Goal: Information Seeking & Learning: Check status

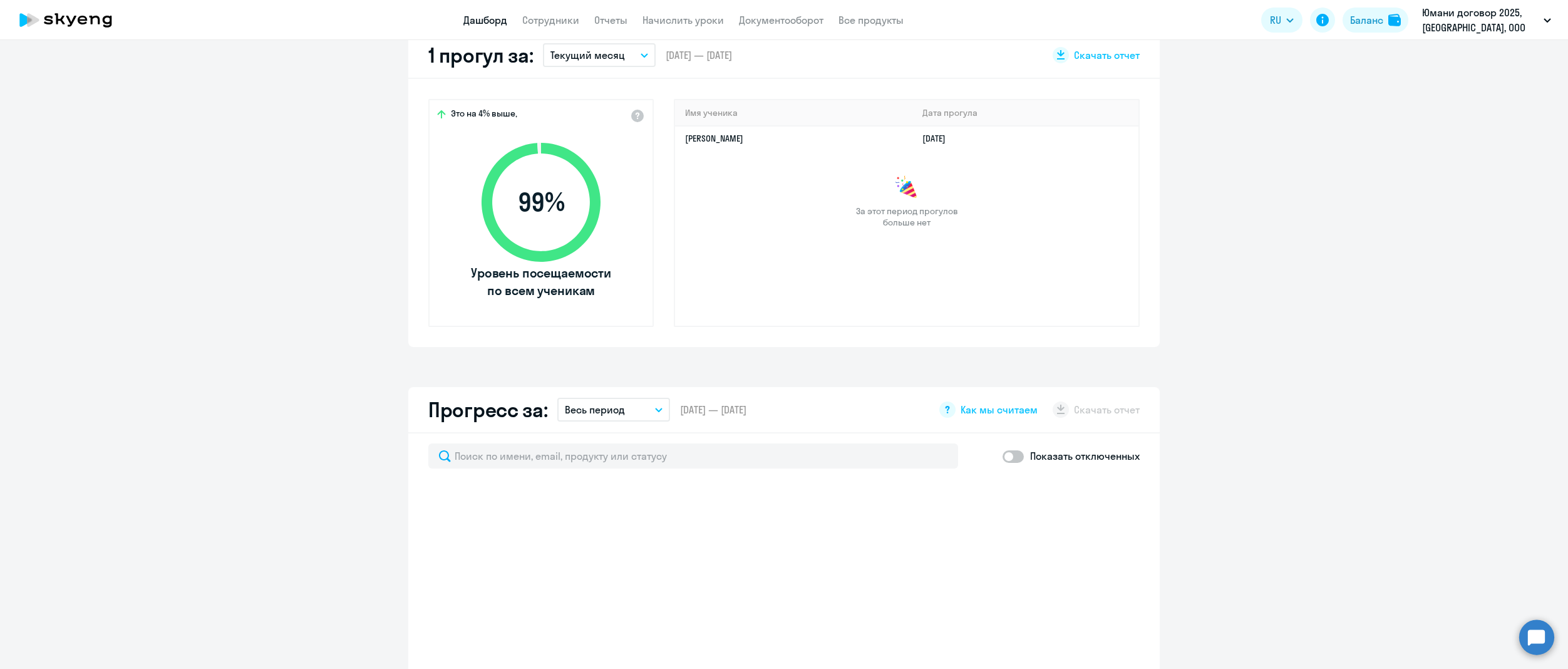
select select "30"
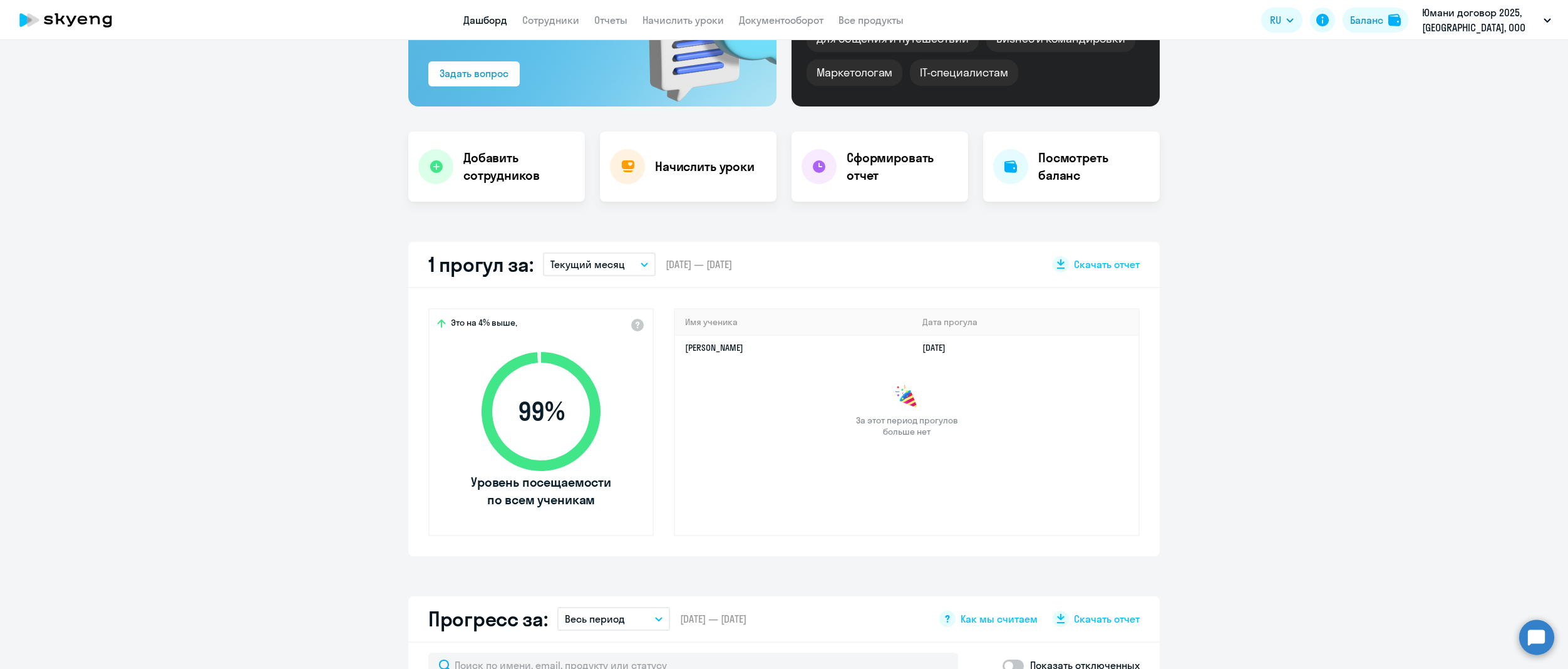
scroll to position [376, 0]
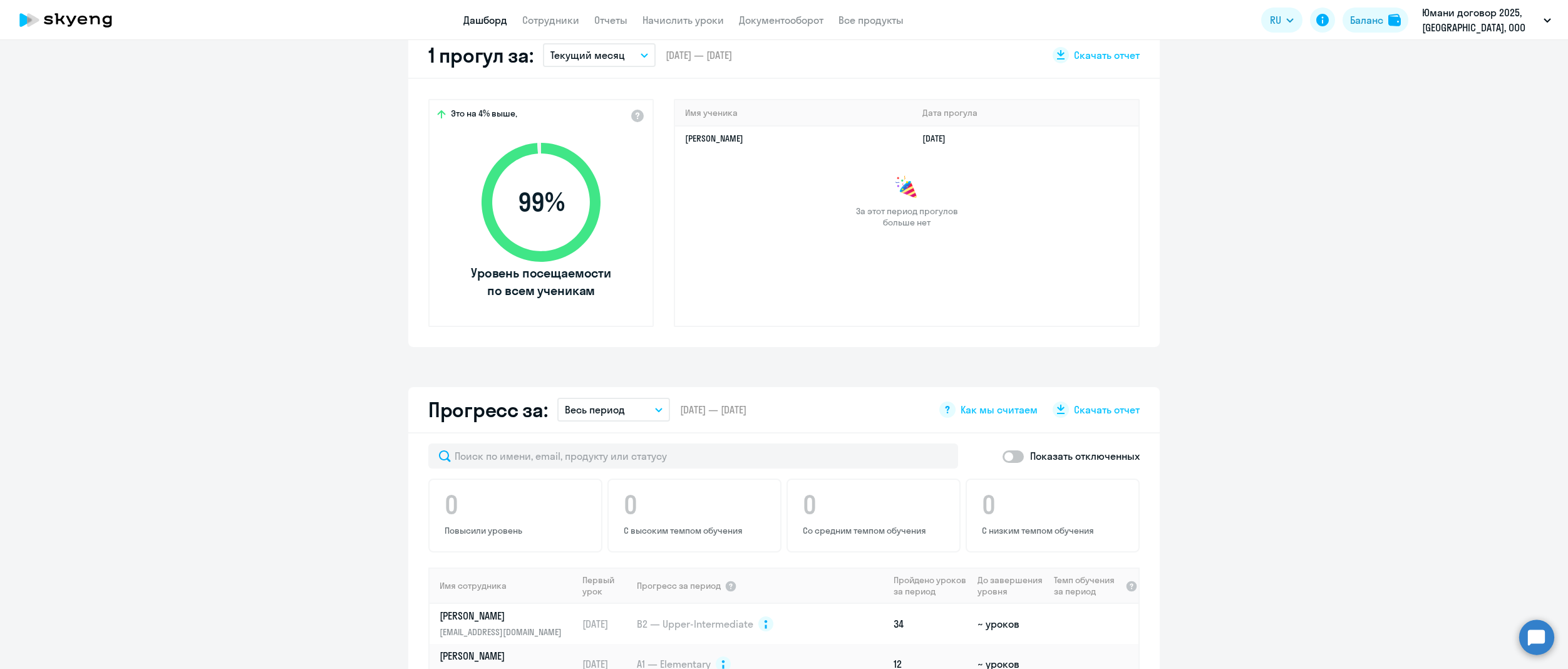
click at [616, 57] on button "Текущий месяц" at bounding box center [599, 55] width 113 height 24
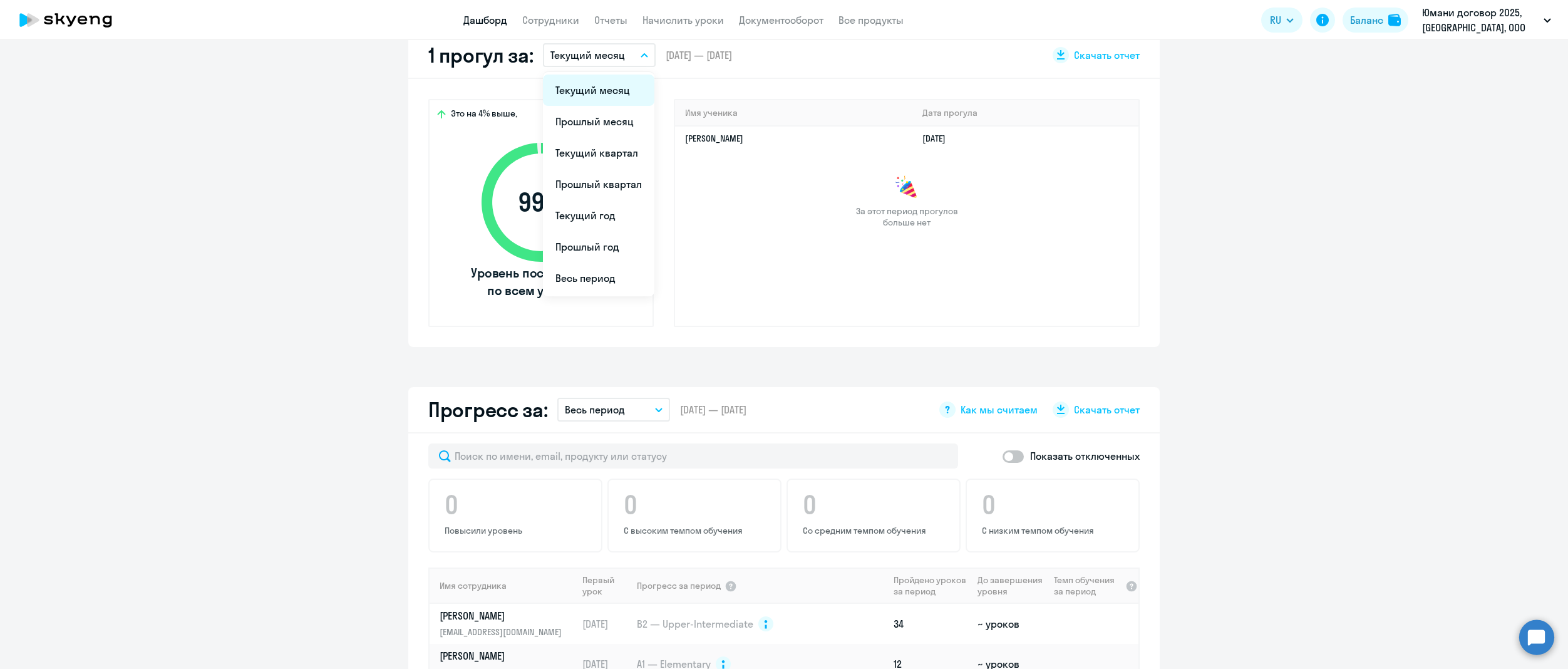
drag, startPoint x: 614, startPoint y: 280, endPoint x: 622, endPoint y: 97, distance: 183.2
click at [622, 97] on ul "Текущий месяц Прошлый месяц Текущий квартал [GEOGRAPHIC_DATA] квартал [GEOGRAPH…" at bounding box center [598, 185] width 112 height 225
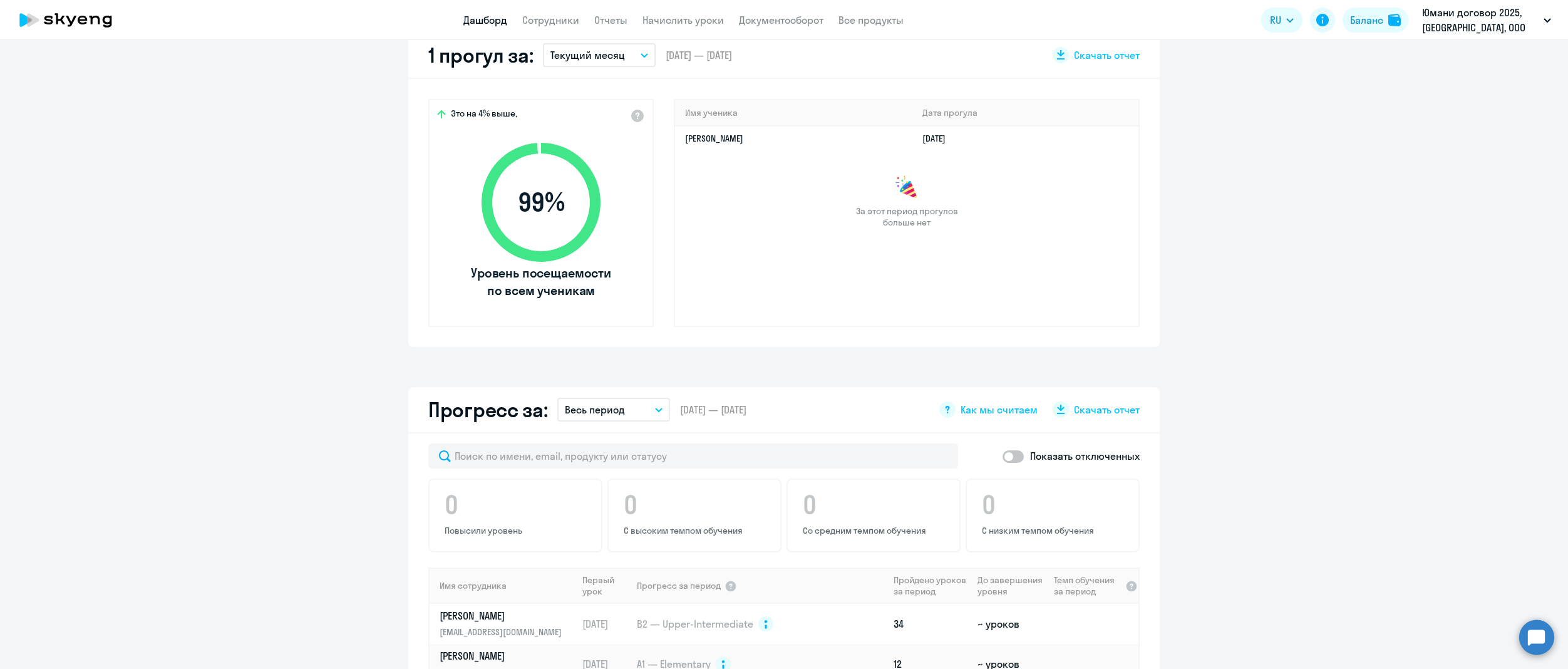
click at [747, 275] on div "Имя ученика [PERSON_NAME] прогула [PERSON_NAME] [DATE] За этот период прогулов …" at bounding box center [906, 213] width 466 height 228
click at [604, 54] on p "Текущий месяц" at bounding box center [588, 55] width 75 height 15
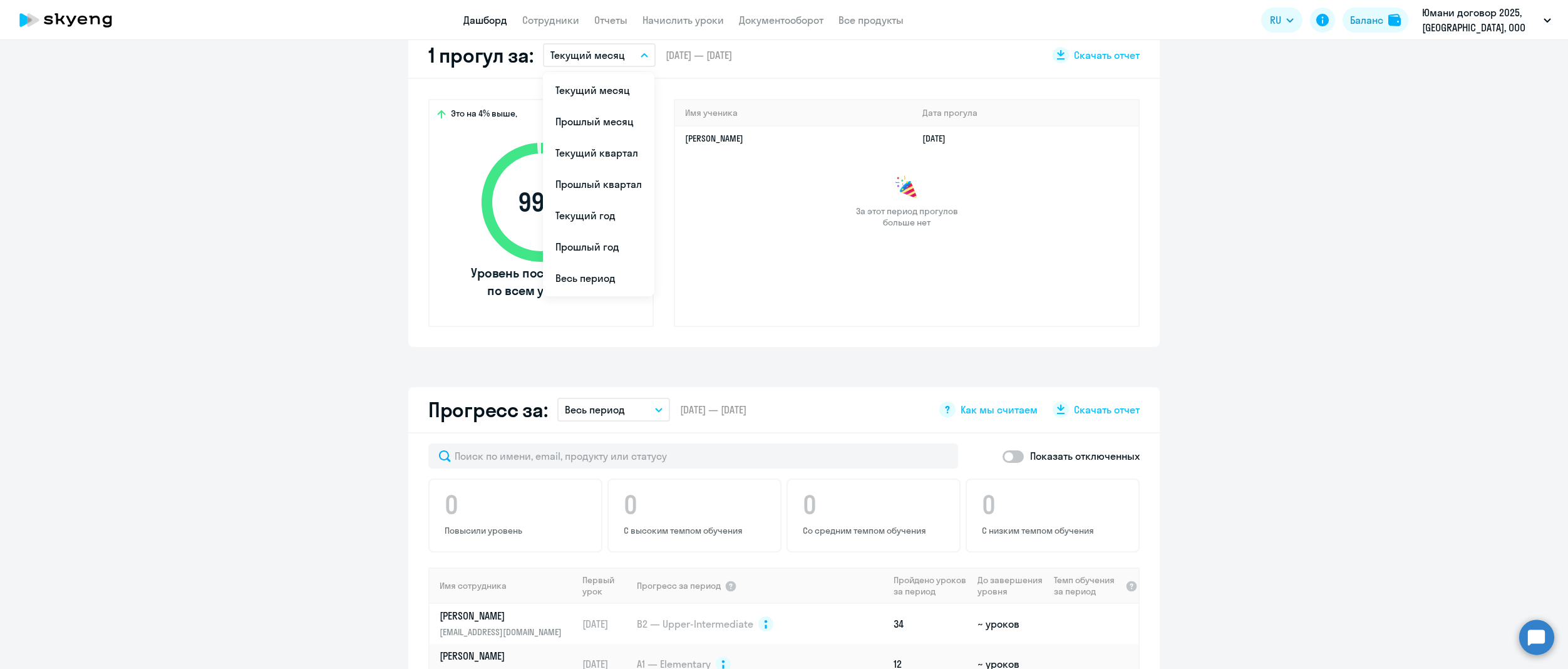
click at [604, 54] on p "Текущий месяц" at bounding box center [588, 55] width 75 height 15
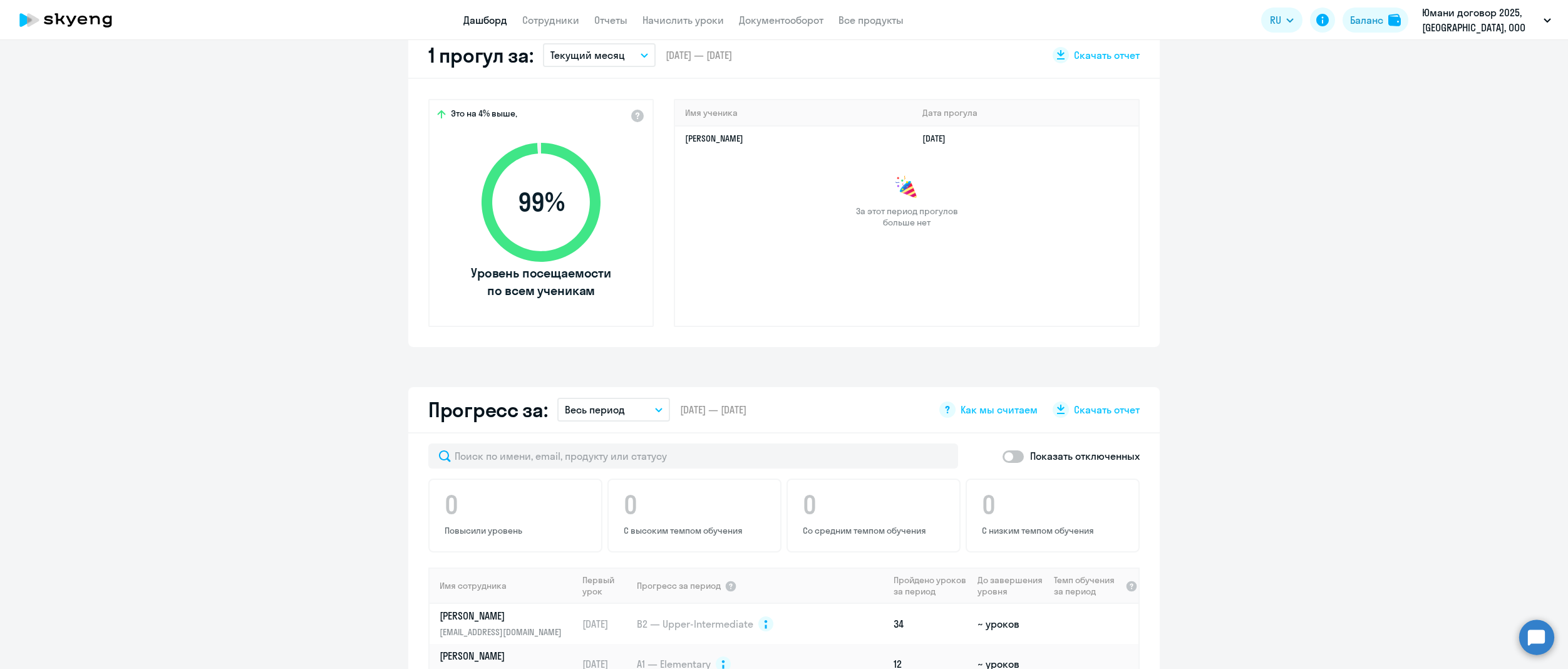
click at [707, 160] on app-truancy-table "Имя ученика [PERSON_NAME] прогула [PERSON_NAME] [DATE] За этот период прогулов …" at bounding box center [906, 164] width 464 height 128
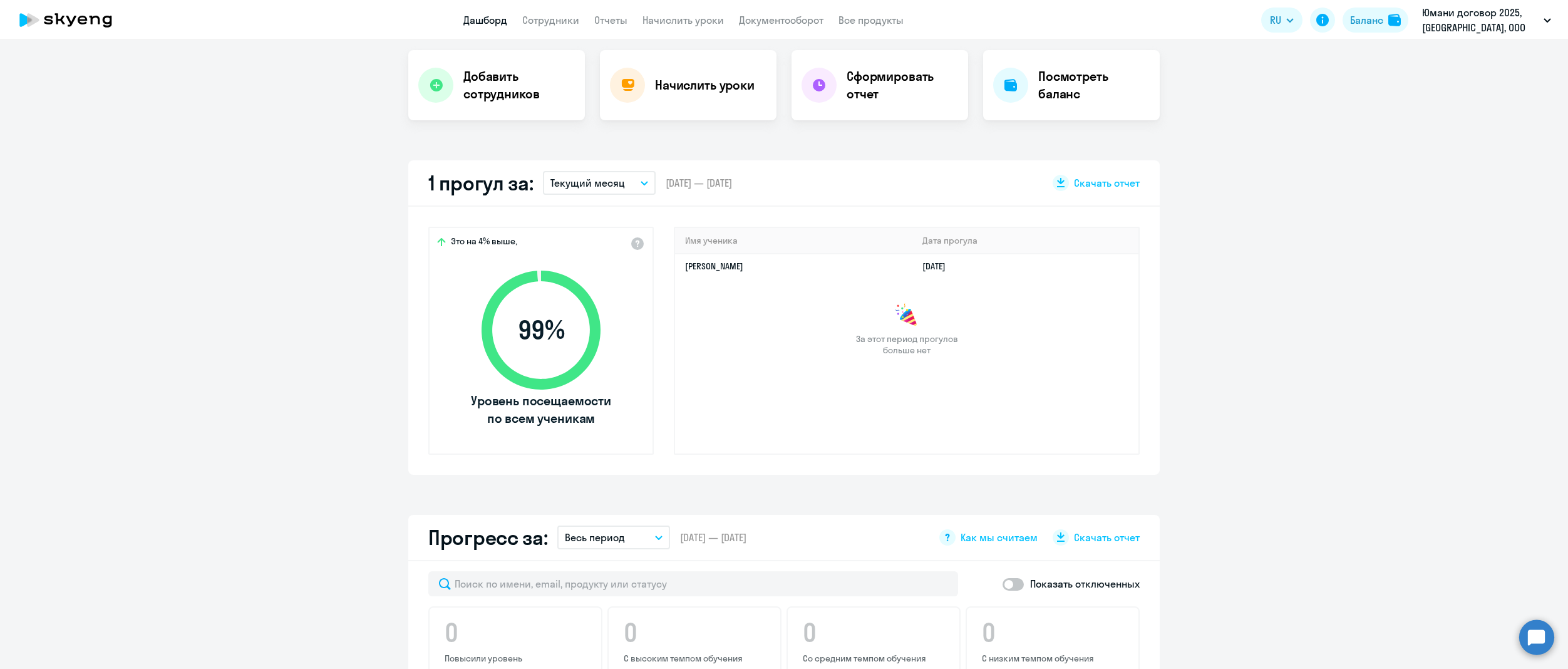
scroll to position [125, 0]
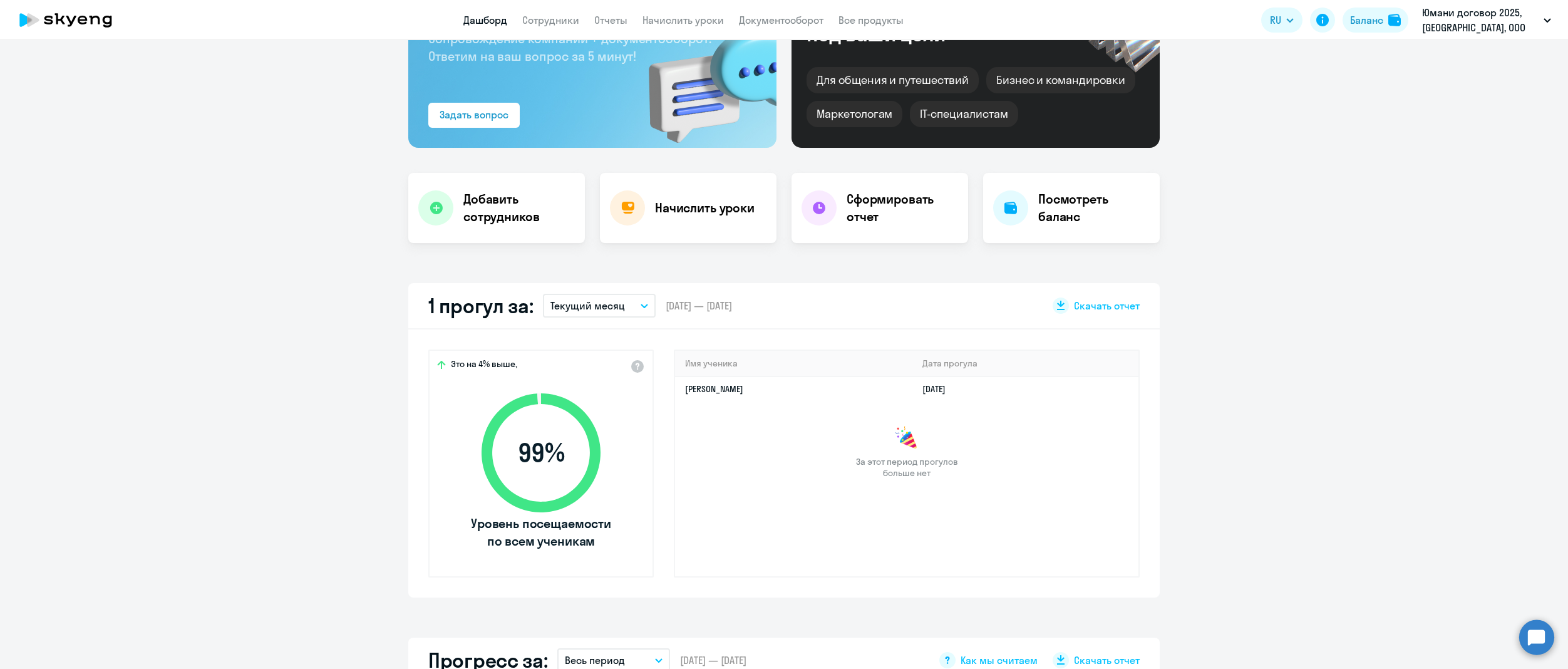
click at [732, 310] on span "[DATE] — [DATE]" at bounding box center [698, 305] width 66 height 14
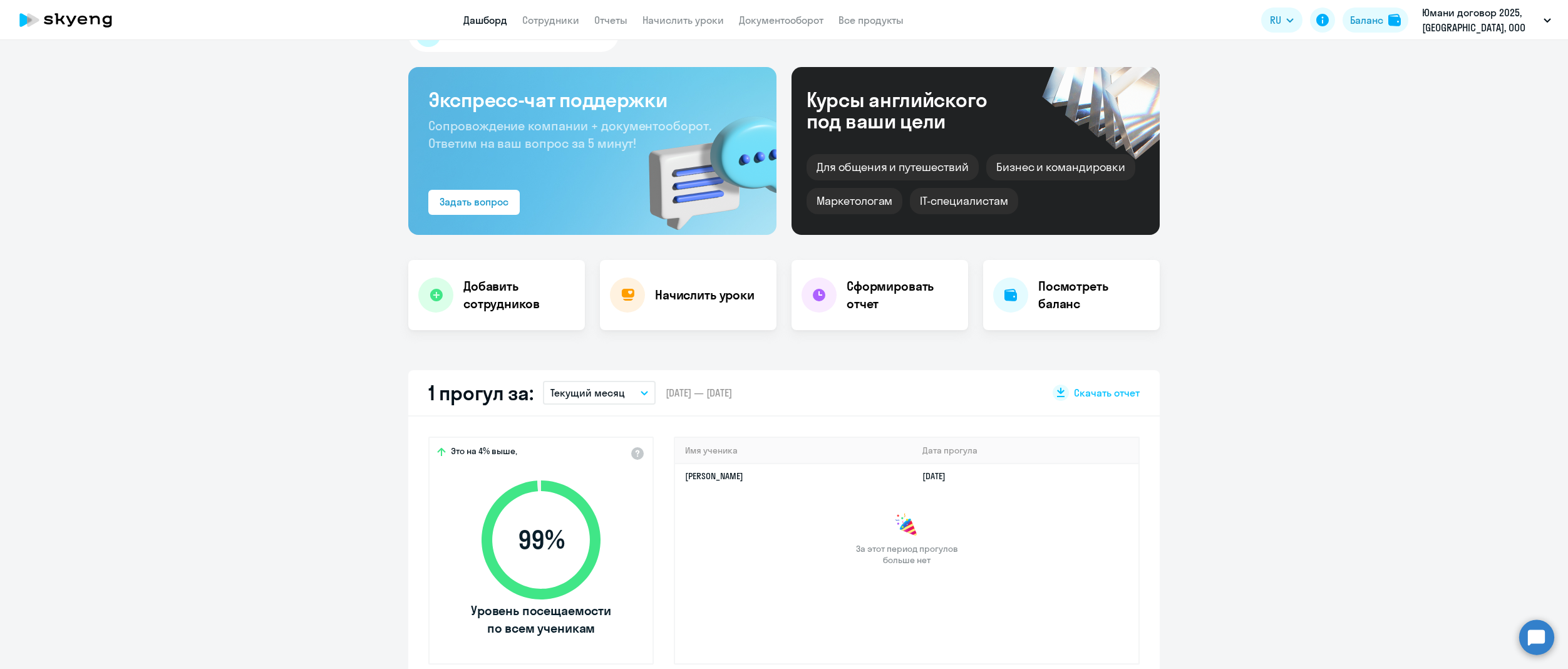
scroll to position [0, 0]
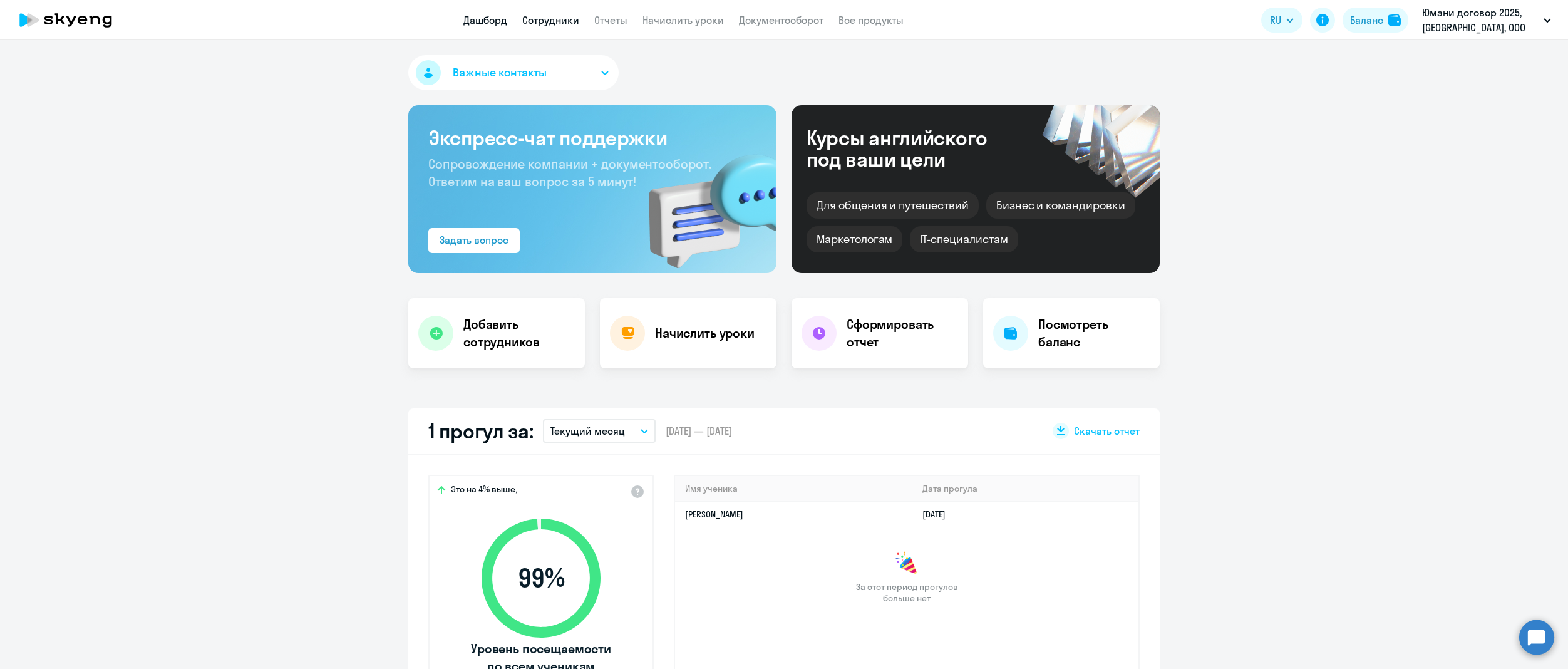
click at [571, 21] on link "Сотрудники" at bounding box center [551, 19] width 57 height 12
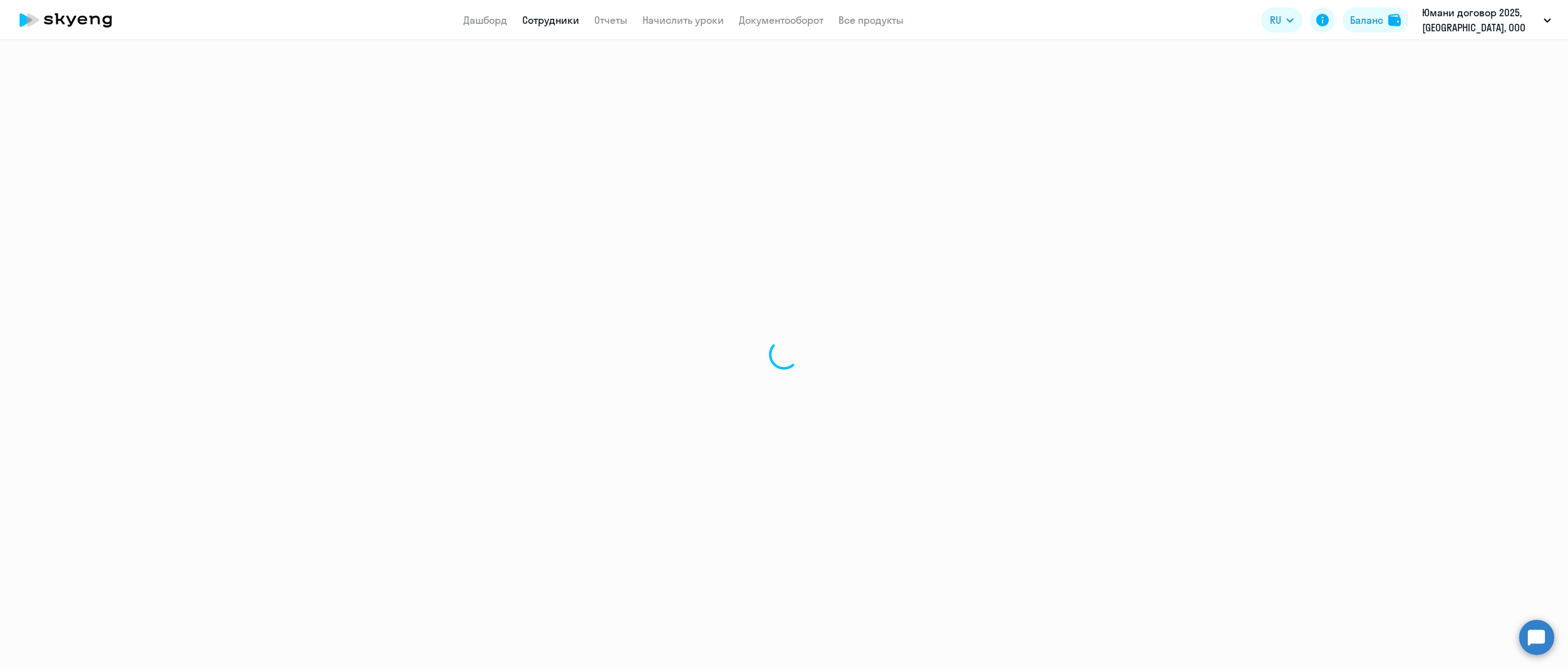
select select "30"
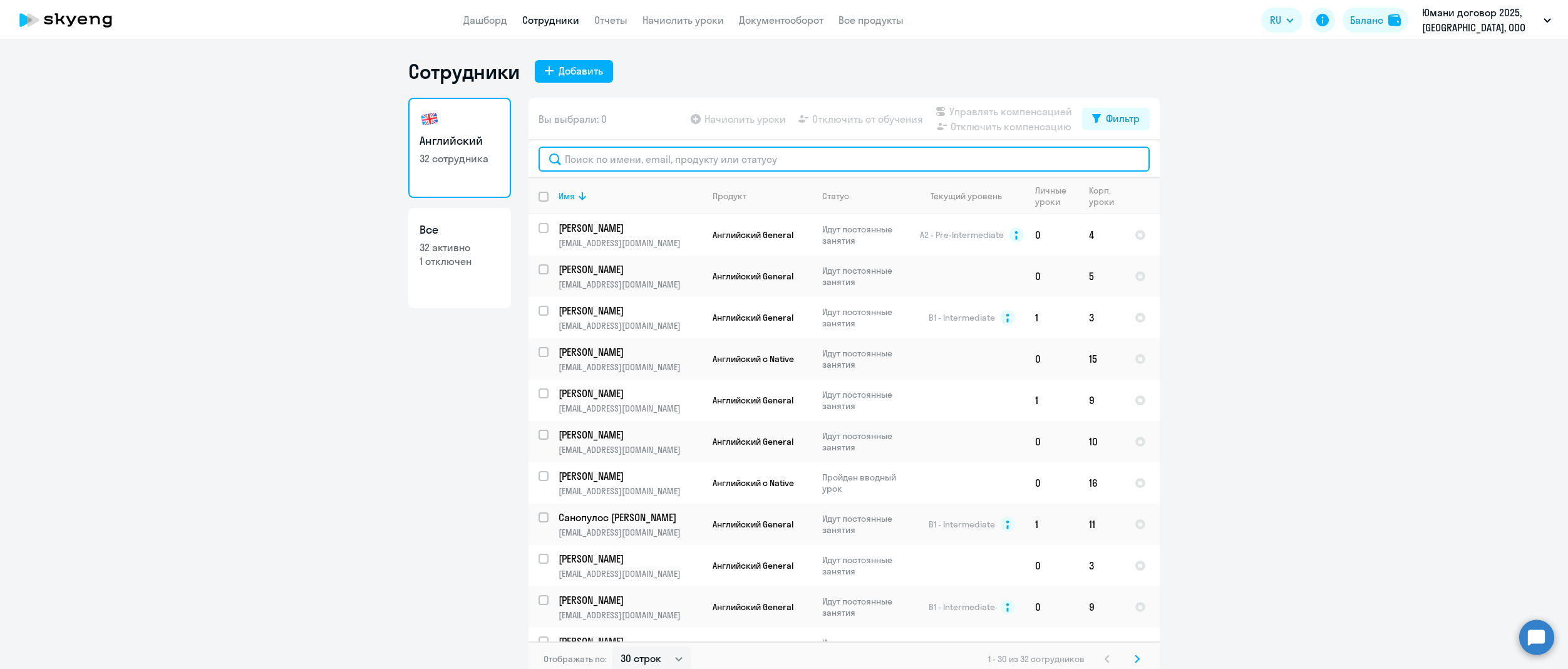
click at [637, 155] on input "text" at bounding box center [844, 159] width 611 height 25
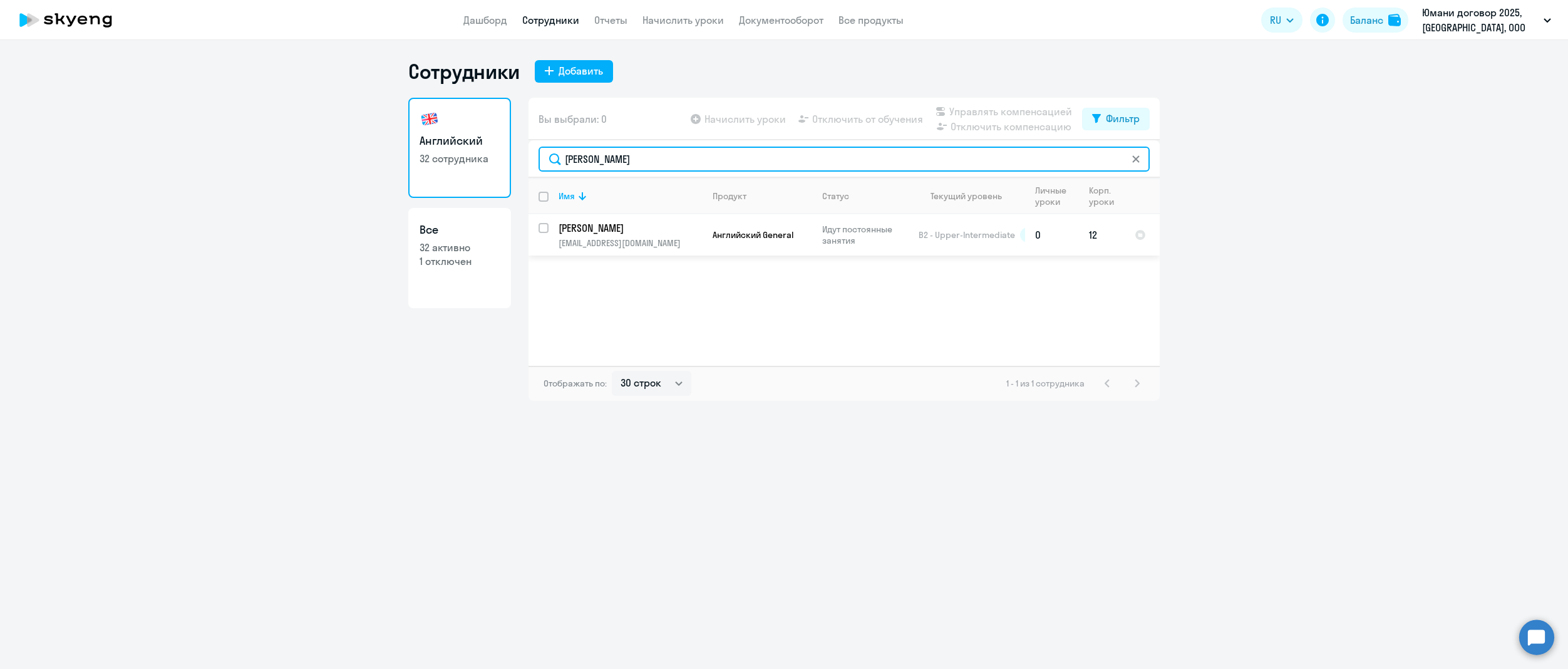
type input "[PERSON_NAME]"
click at [663, 235] on td "[PERSON_NAME] [PERSON_NAME][EMAIL_ADDRESS][DOMAIN_NAME]" at bounding box center [625, 235] width 154 height 41
select select "english"
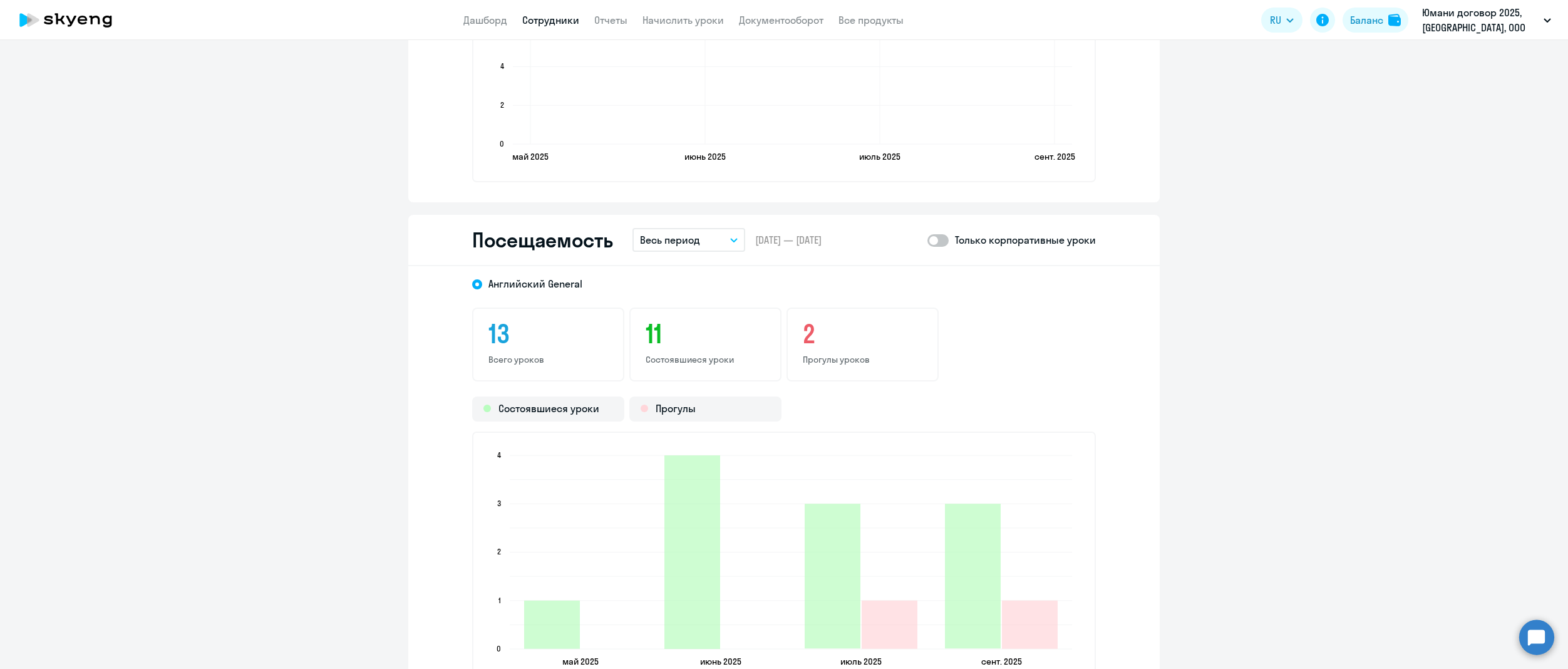
scroll to position [1283, 0]
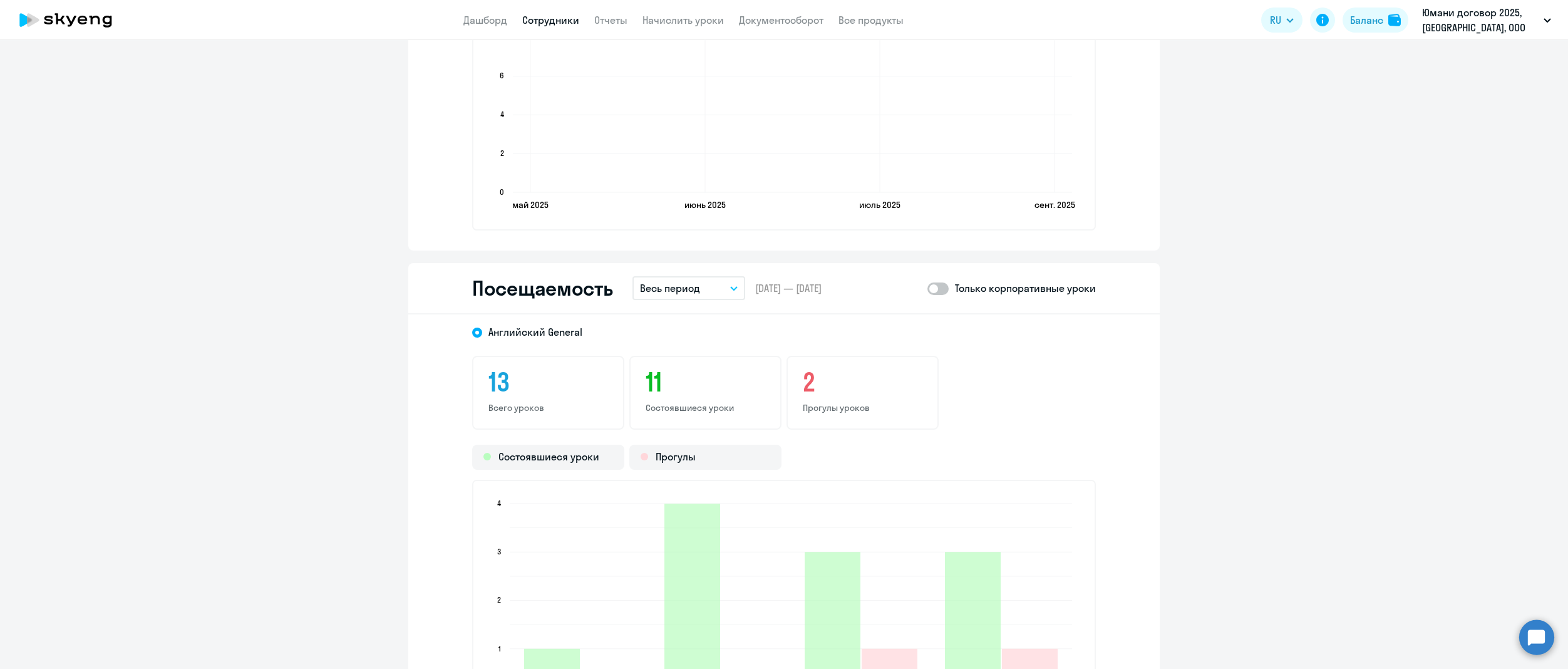
click at [703, 277] on button "Весь период" at bounding box center [689, 288] width 113 height 24
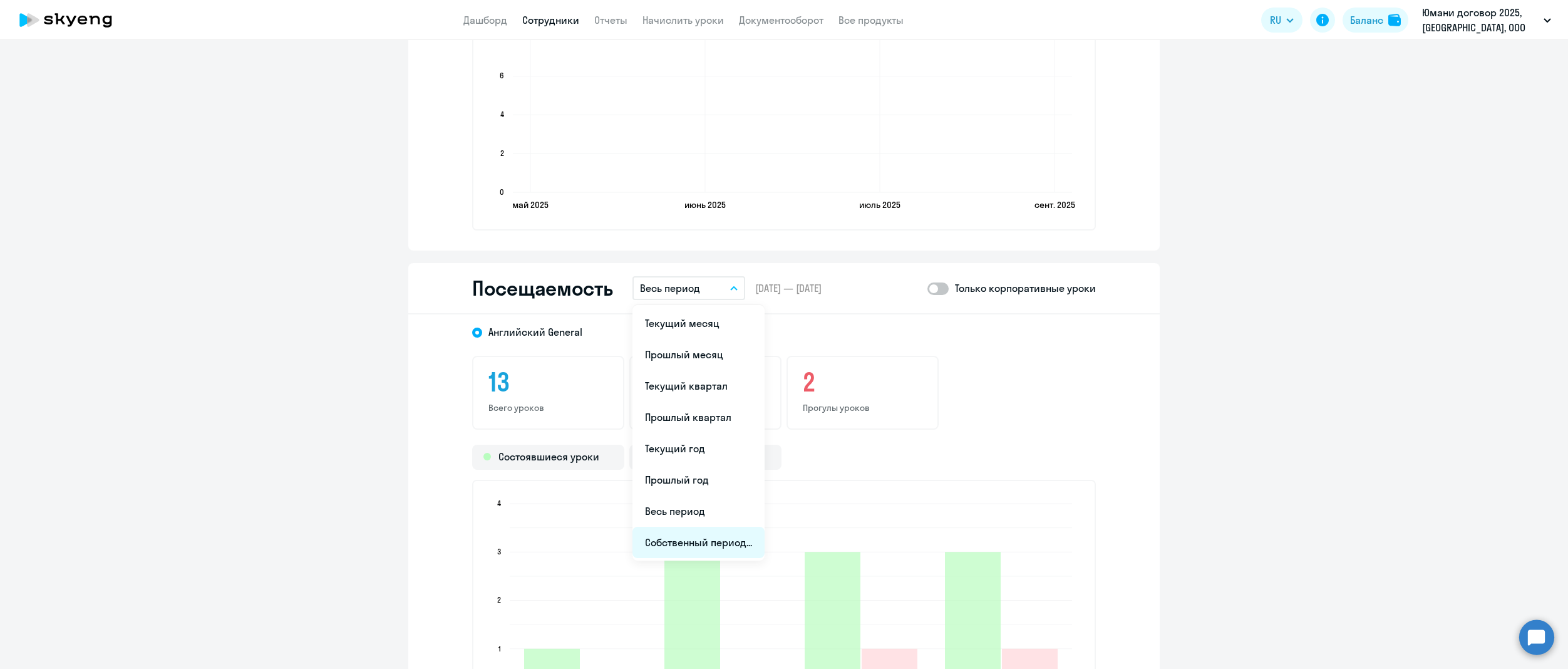
click at [704, 538] on li "Собственный период..." at bounding box center [698, 543] width 132 height 32
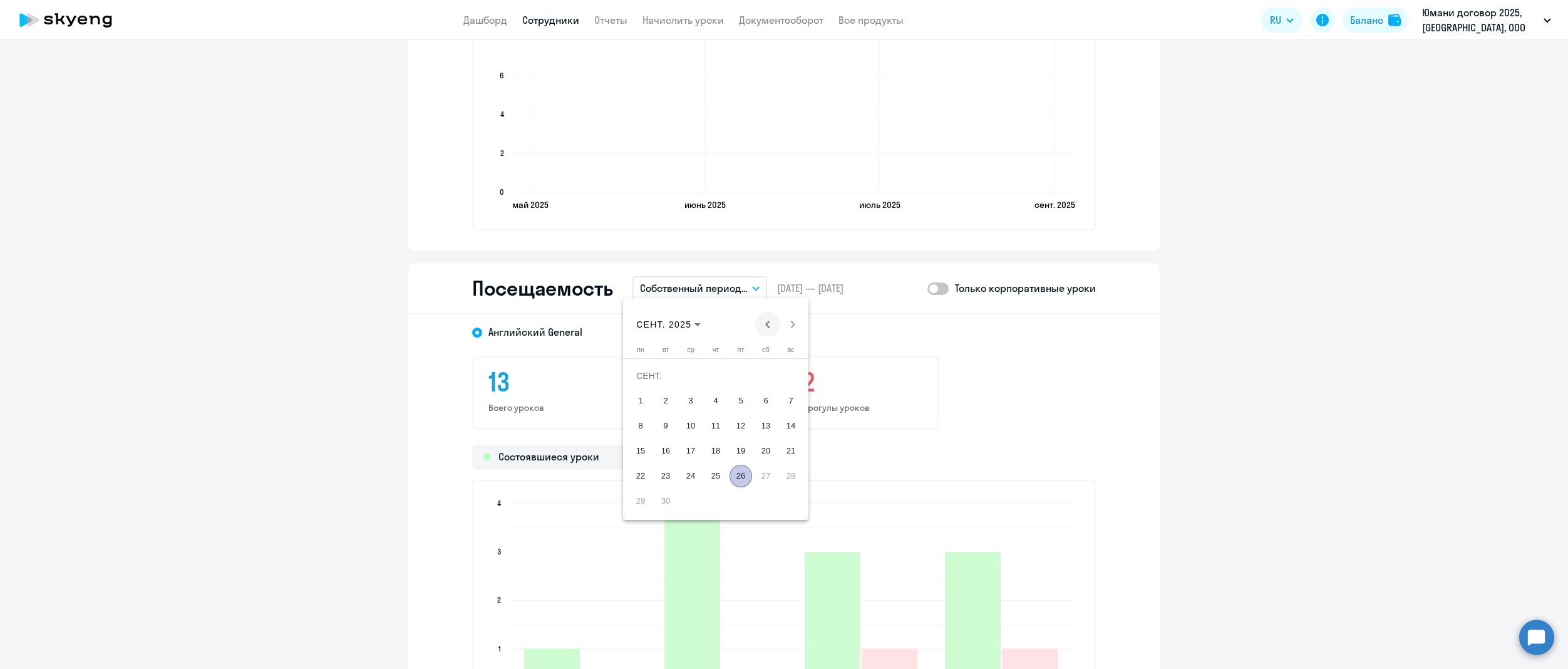
click at [770, 331] on span "Previous month" at bounding box center [767, 325] width 25 height 25
click at [640, 475] on span "25" at bounding box center [640, 476] width 23 height 23
click at [777, 317] on span "Previous month" at bounding box center [767, 325] width 25 height 25
click at [798, 318] on span "Next month" at bounding box center [792, 325] width 25 height 25
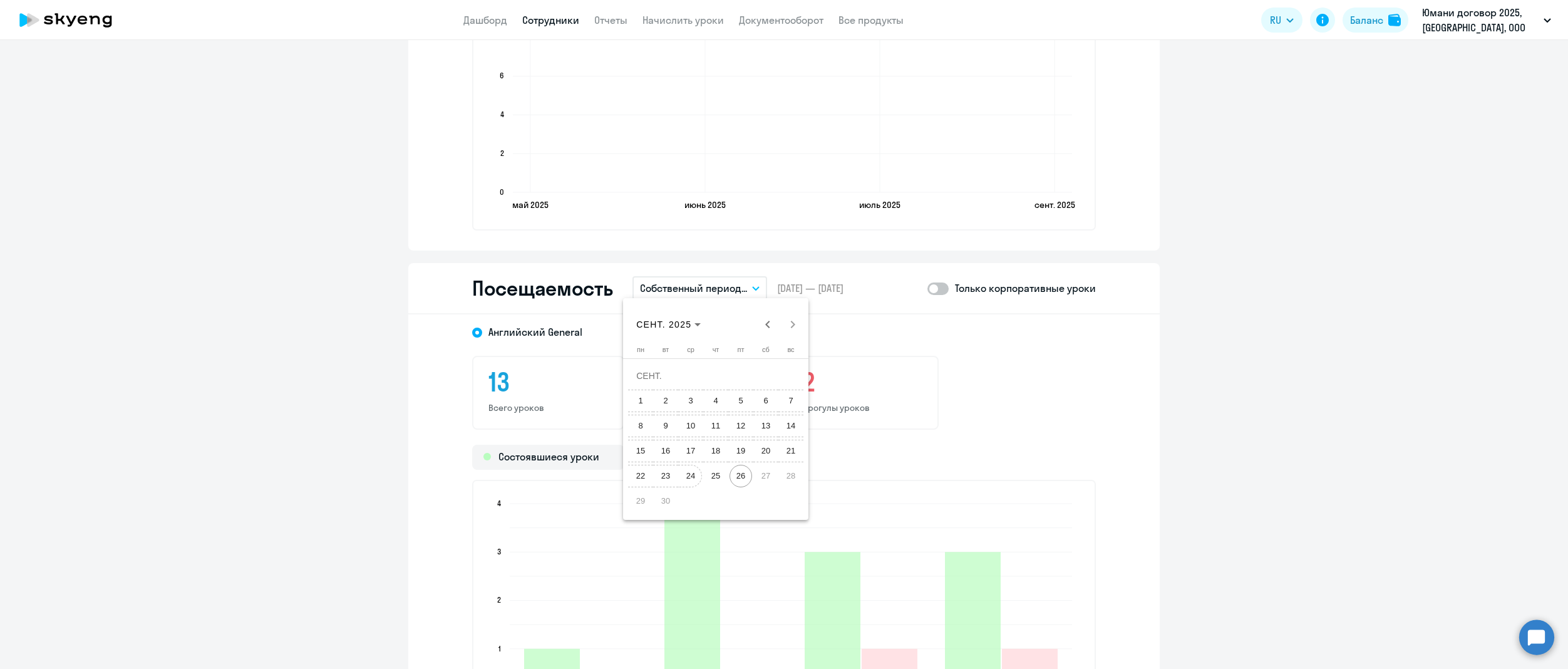
click at [681, 480] on span "24" at bounding box center [691, 476] width 23 height 23
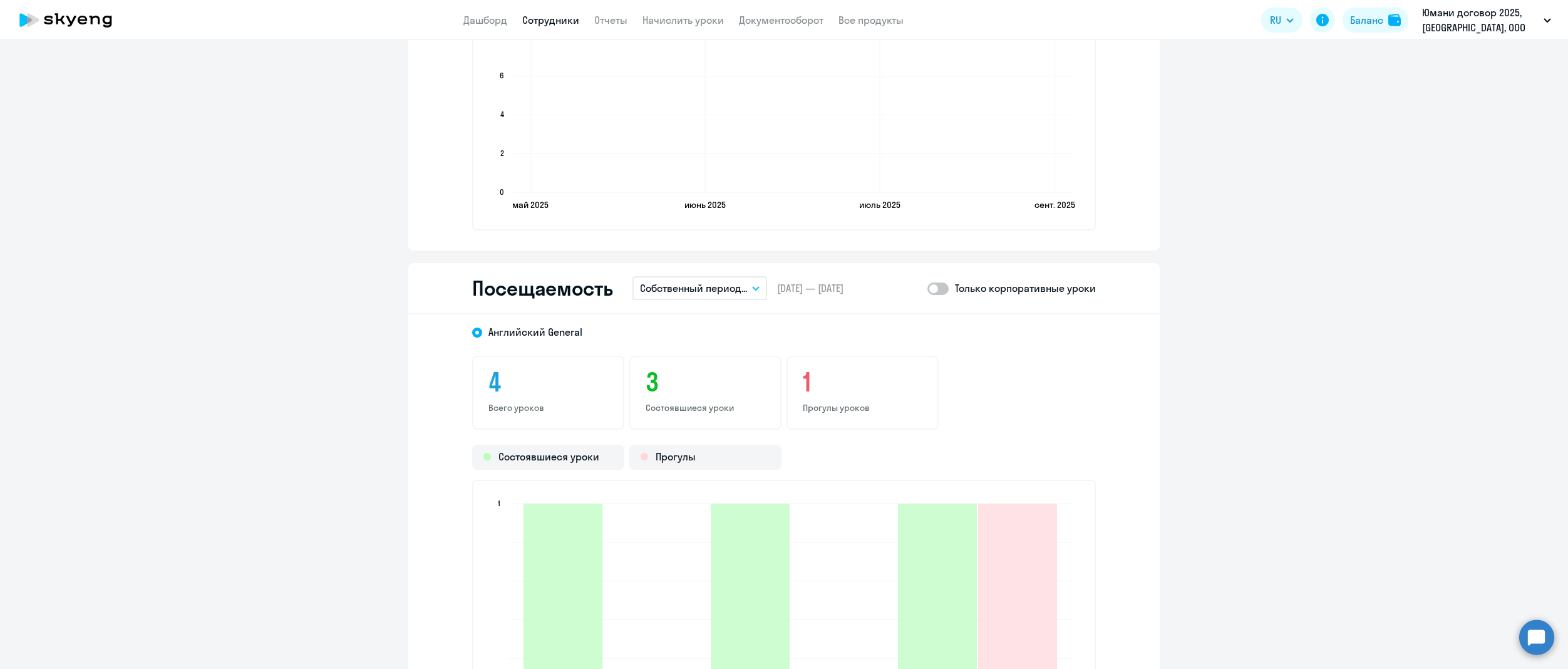
click at [1023, 281] on p "Только корпоративные уроки" at bounding box center [1025, 288] width 141 height 15
click at [932, 290] on span at bounding box center [937, 288] width 21 height 12
click at [927, 289] on input "checkbox" at bounding box center [926, 288] width 1 height 1
click at [927, 288] on span at bounding box center [937, 288] width 21 height 12
click at [927, 288] on input "checkbox" at bounding box center [926, 288] width 1 height 1
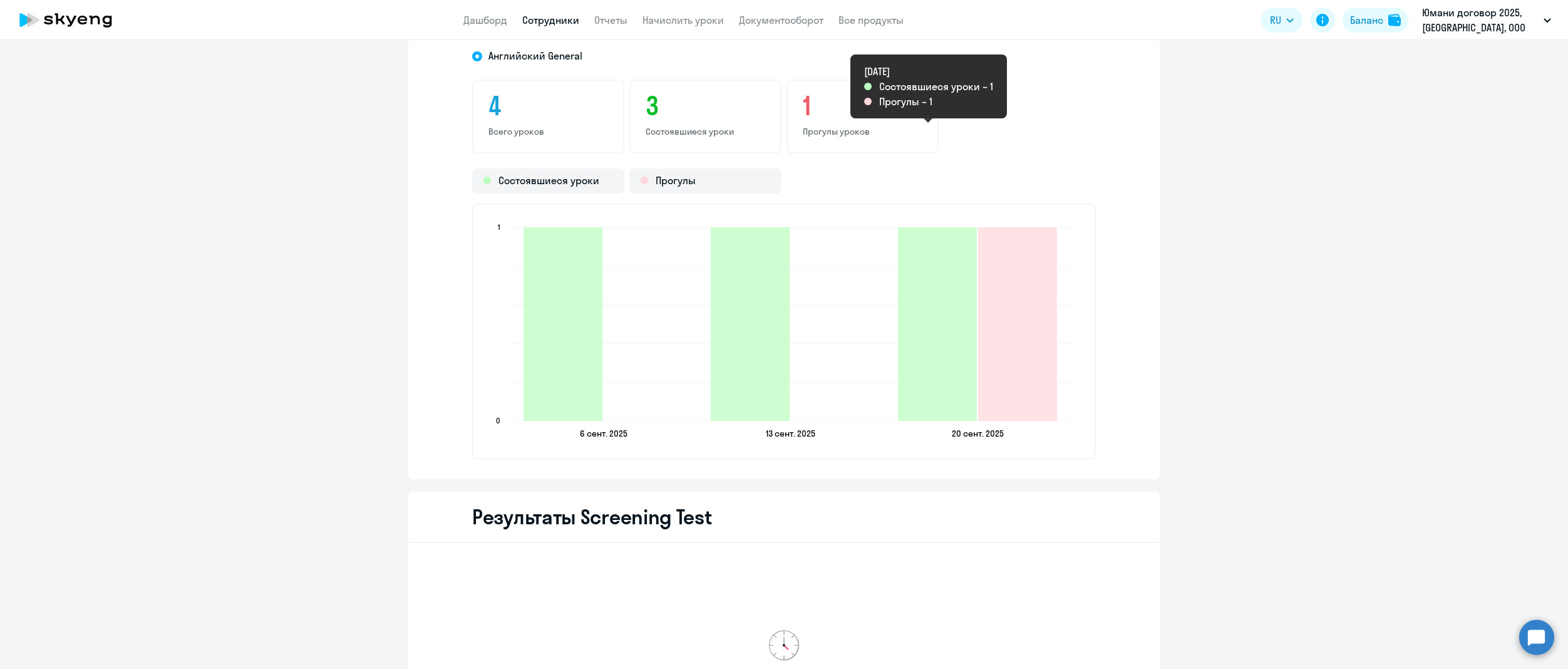
scroll to position [1408, 0]
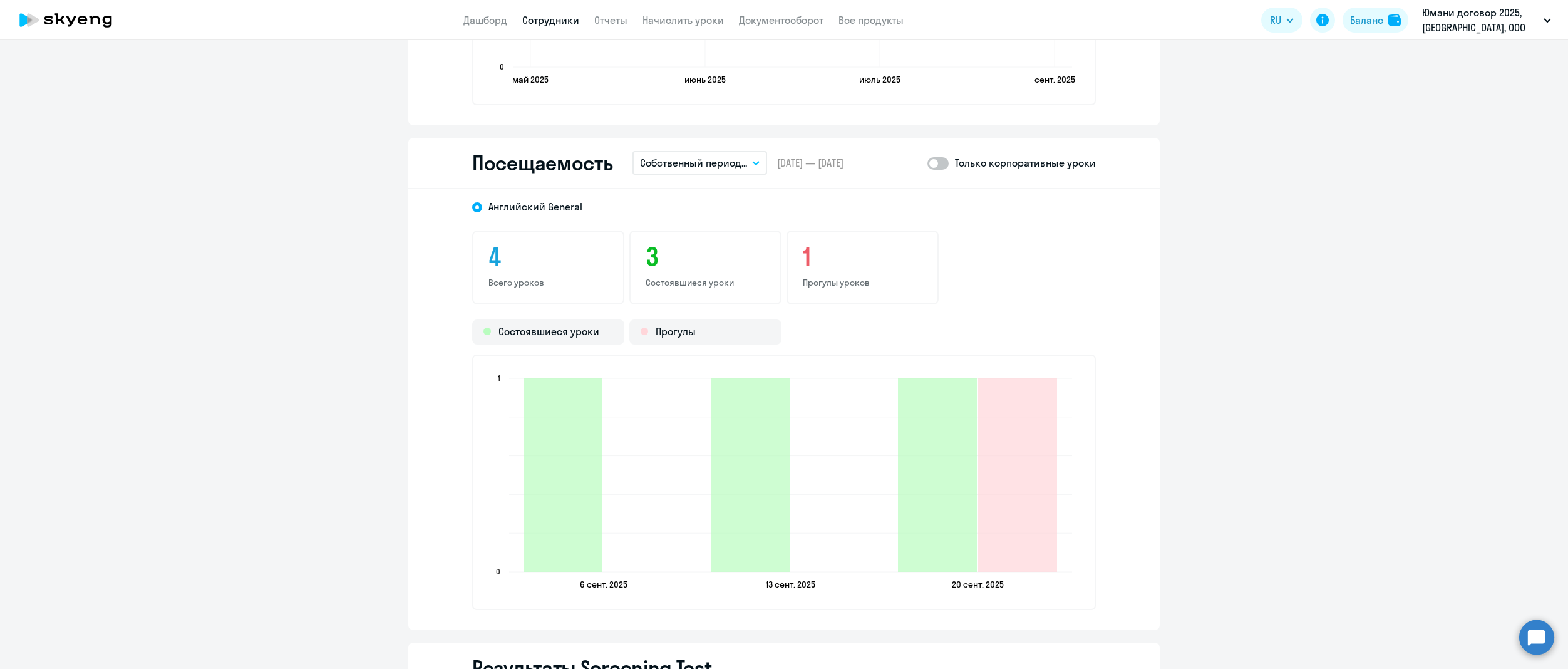
click at [936, 166] on span at bounding box center [937, 163] width 21 height 12
click at [927, 163] on input "checkbox" at bounding box center [926, 163] width 1 height 1
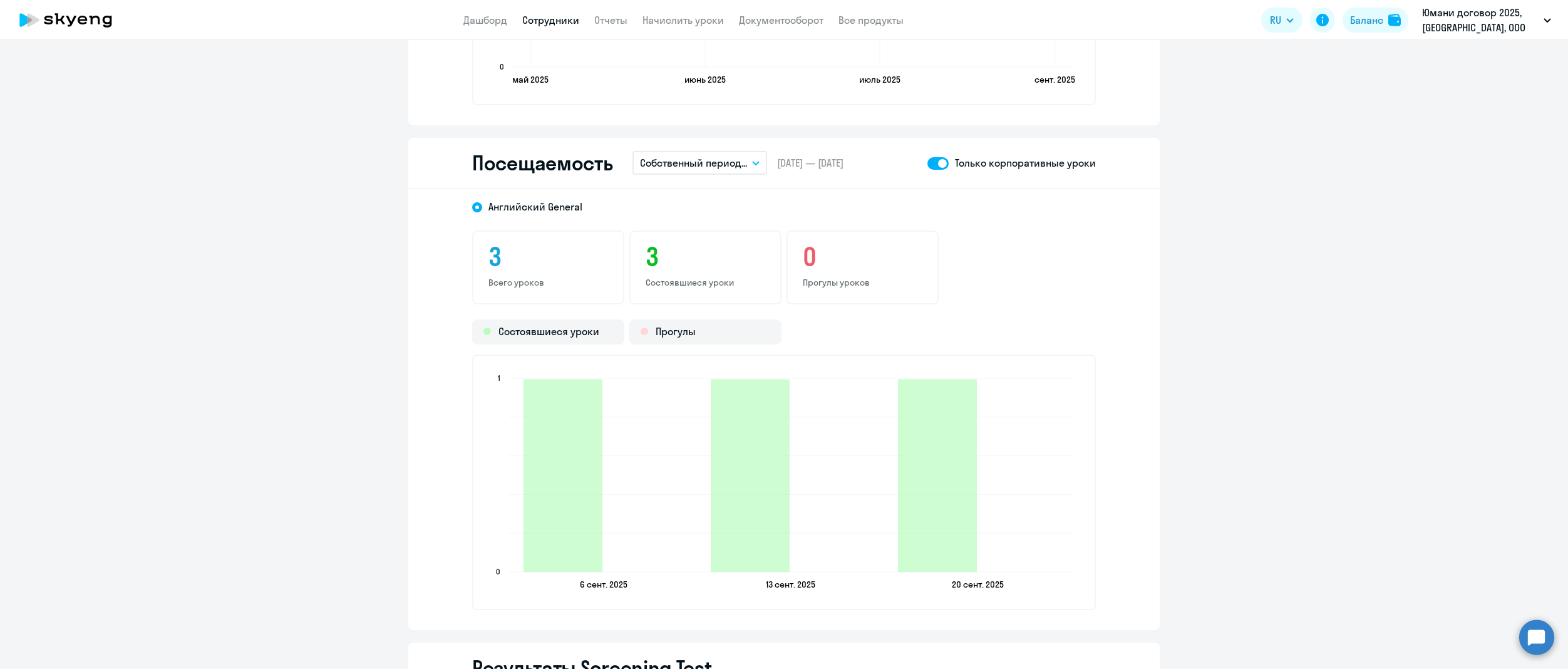
click at [936, 166] on span at bounding box center [937, 163] width 21 height 12
click at [927, 163] on input "checkbox" at bounding box center [926, 163] width 1 height 1
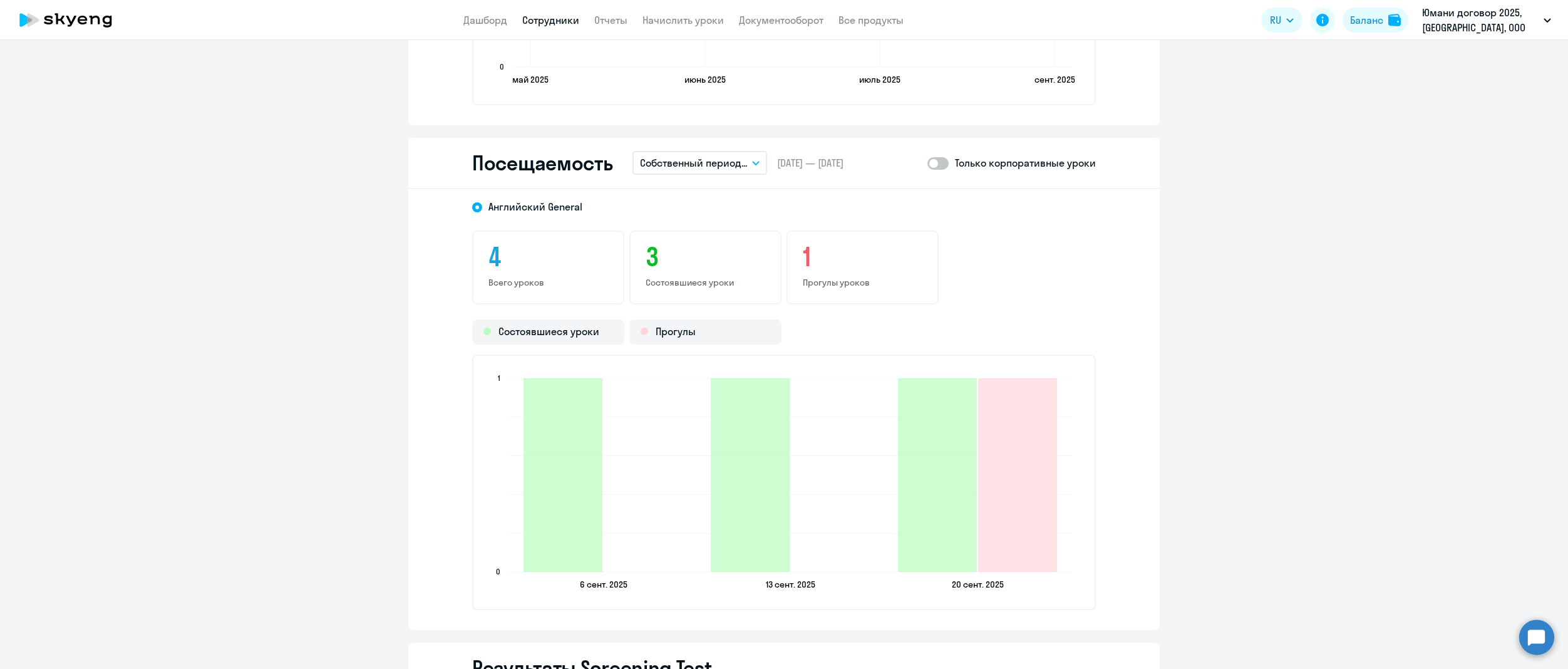
click at [712, 162] on p "Собственный период..." at bounding box center [694, 163] width 107 height 15
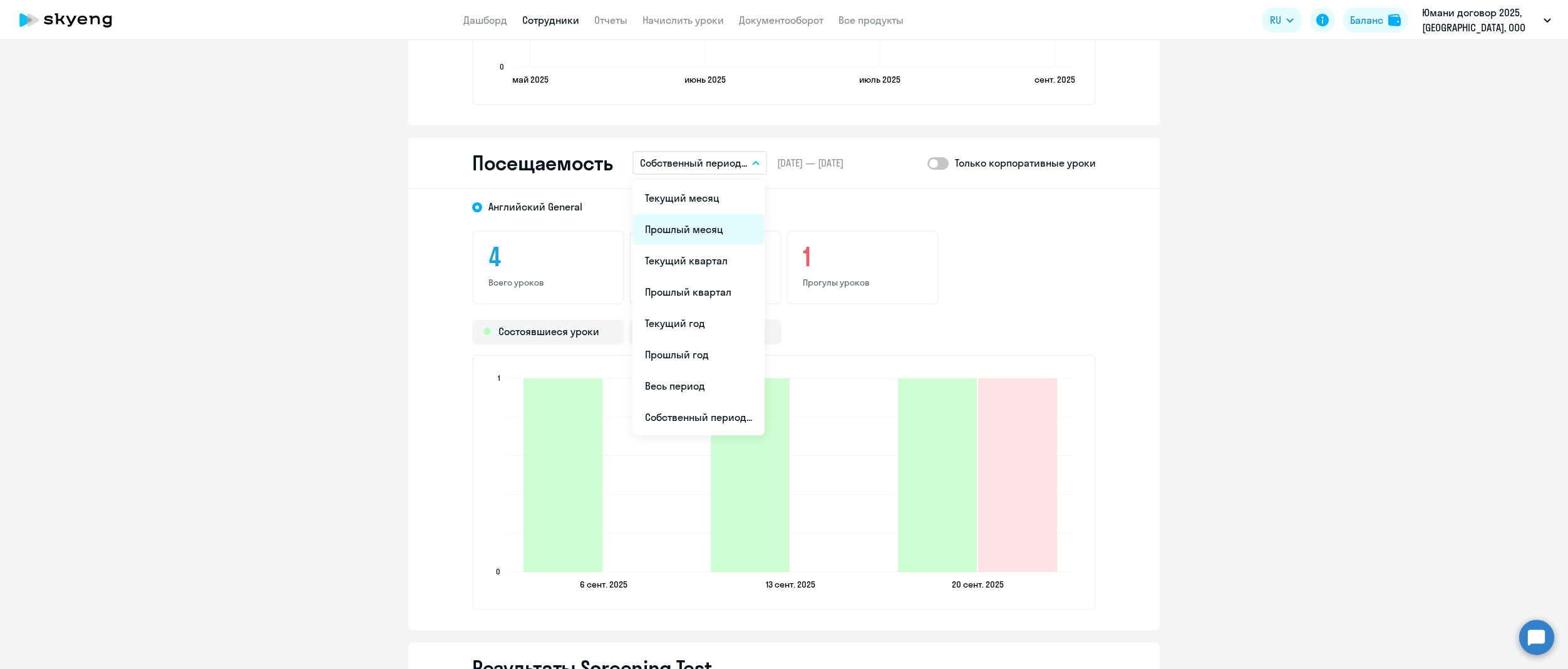
click at [718, 238] on li "Прошлый месяц" at bounding box center [698, 229] width 132 height 32
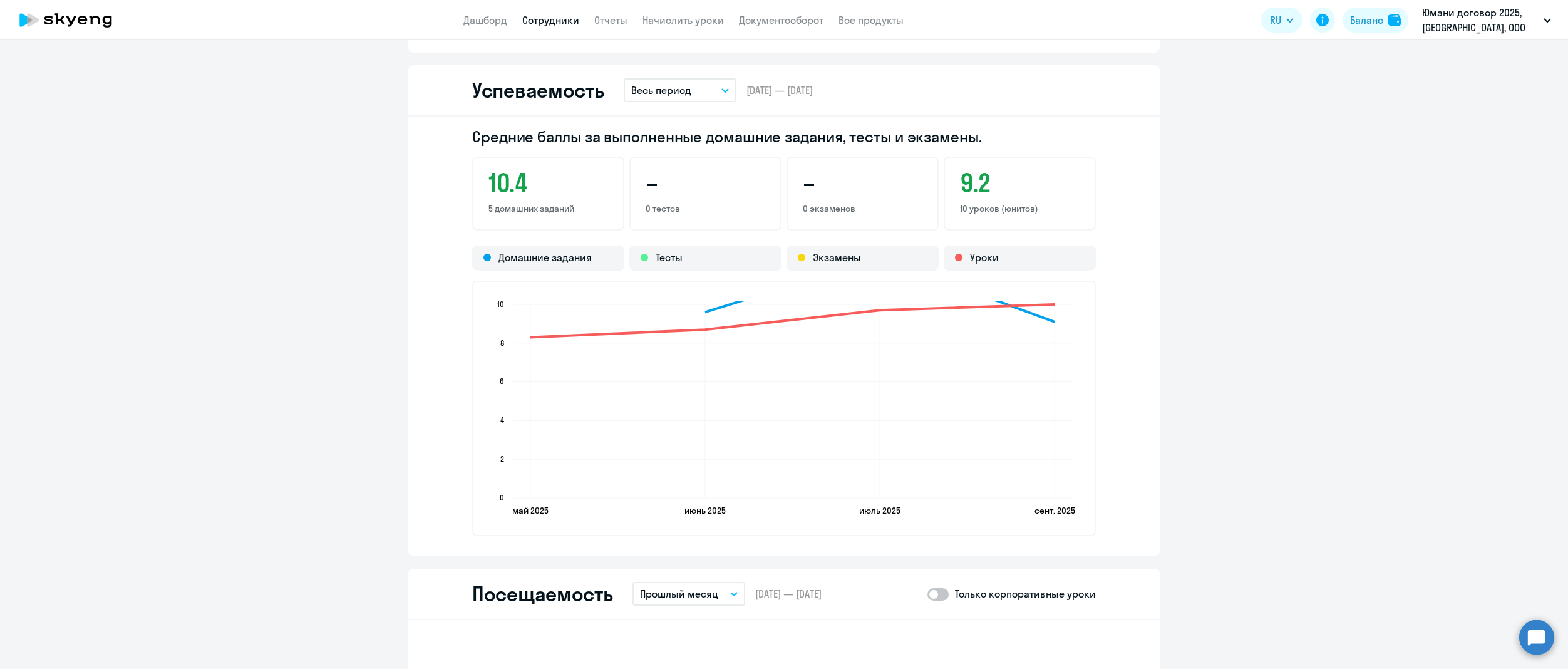
scroll to position [1231, 0]
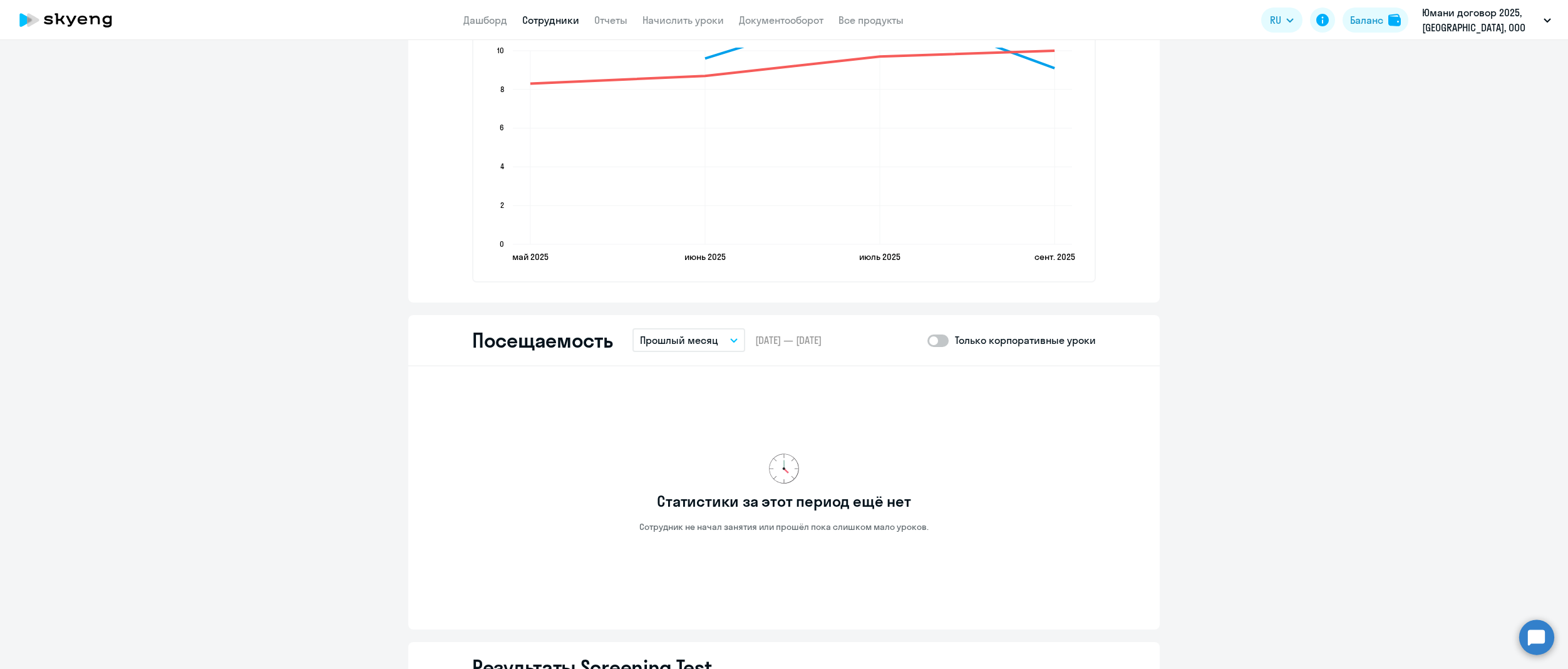
click at [701, 321] on div "Посещаемость Прошлый месяц Текущий месяц Прошлый месяц Текущий квартал [GEOGRAP…" at bounding box center [783, 341] width 751 height 52
click at [691, 350] on div "Посещаемость Прошлый месяц Текущий месяц Прошлый месяц Текущий квартал [GEOGRAP…" at bounding box center [783, 341] width 751 height 52
click at [732, 335] on button "Прошлый месяц" at bounding box center [689, 340] width 113 height 24
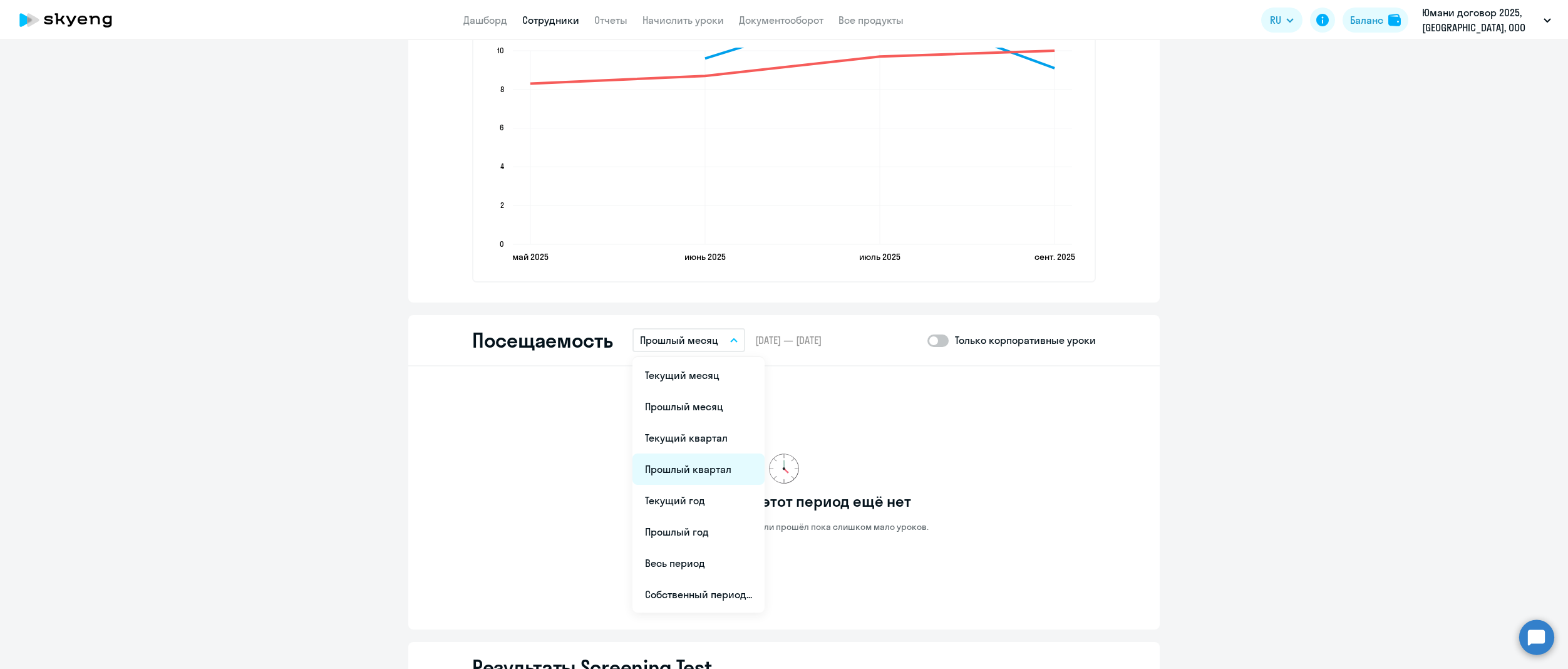
click at [683, 472] on li "Прошлый квартал" at bounding box center [698, 469] width 132 height 32
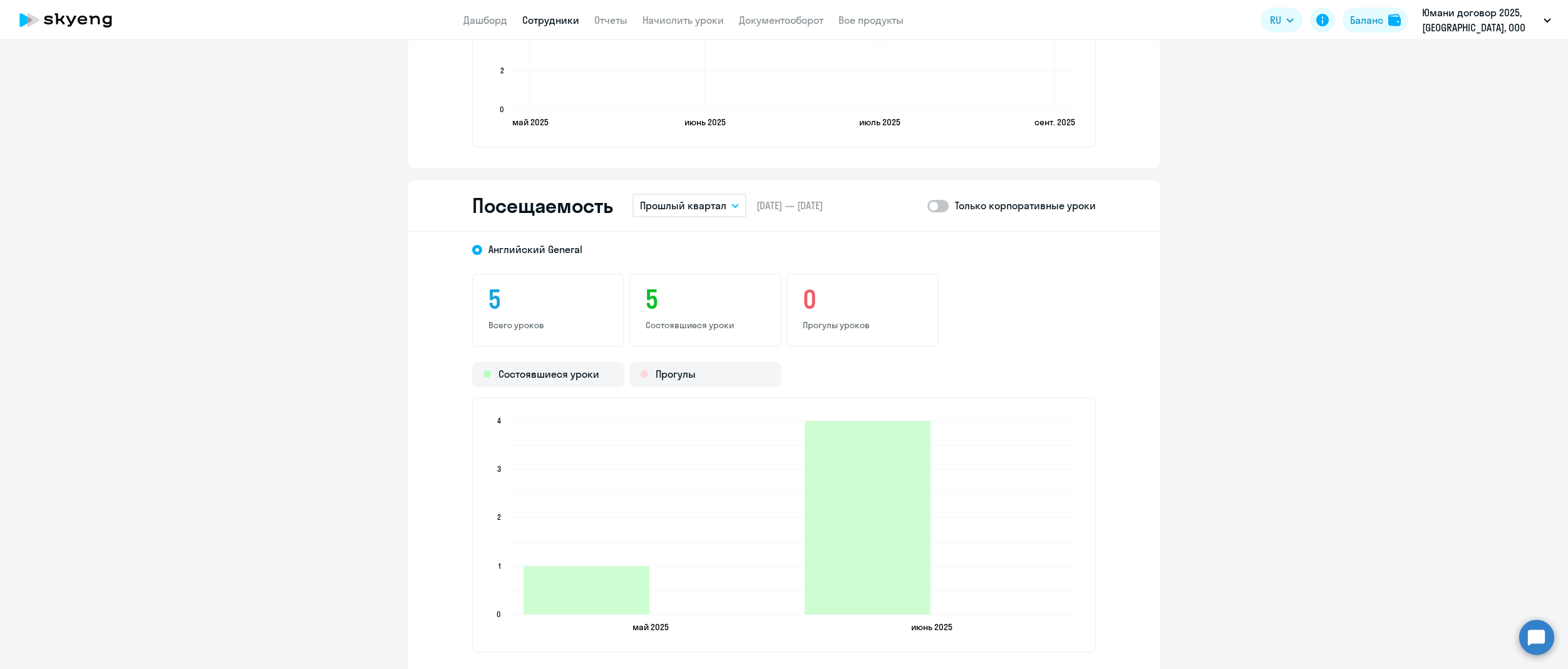
scroll to position [1607, 0]
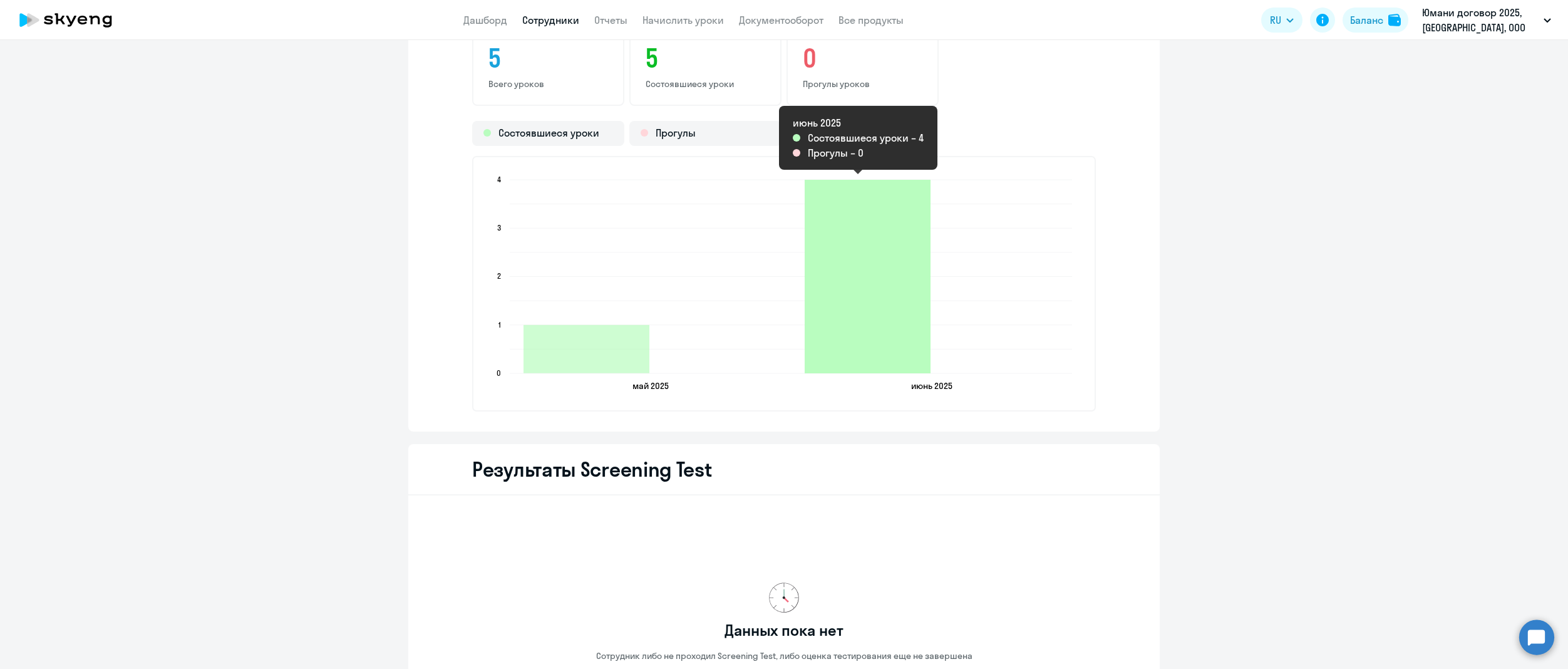
click at [860, 346] on icon "2025-06-24T21:00:00.000Z Состоявшиеся уроки 4" at bounding box center [867, 277] width 126 height 194
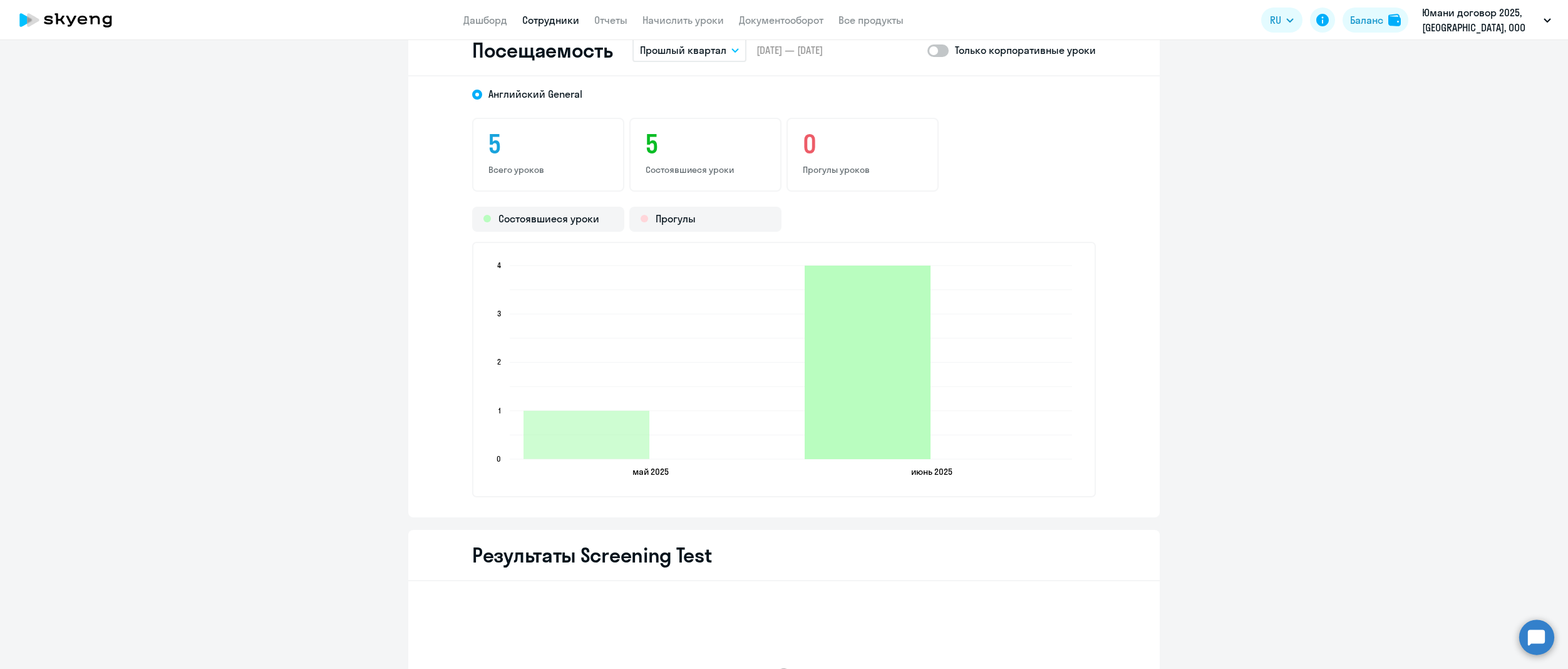
scroll to position [1482, 0]
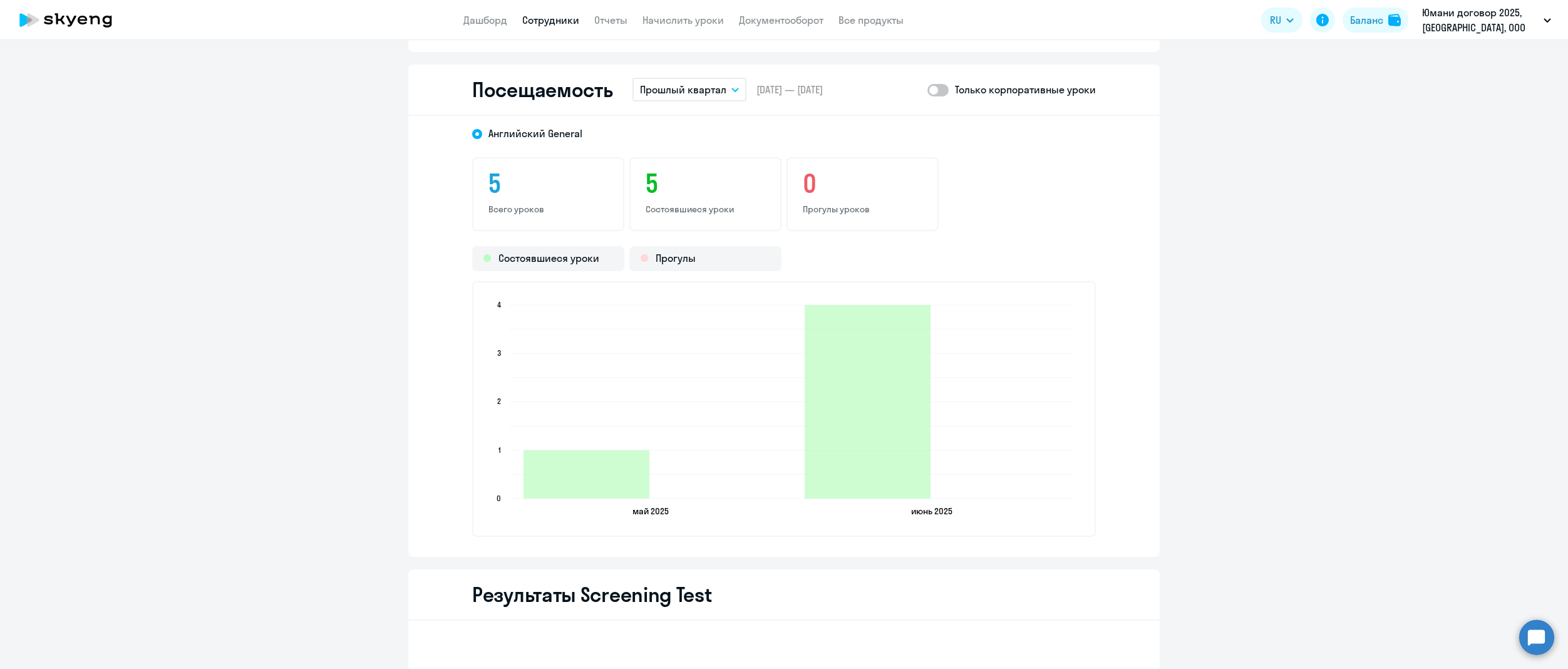
click at [731, 88] on icon "button" at bounding box center [735, 90] width 8 height 5
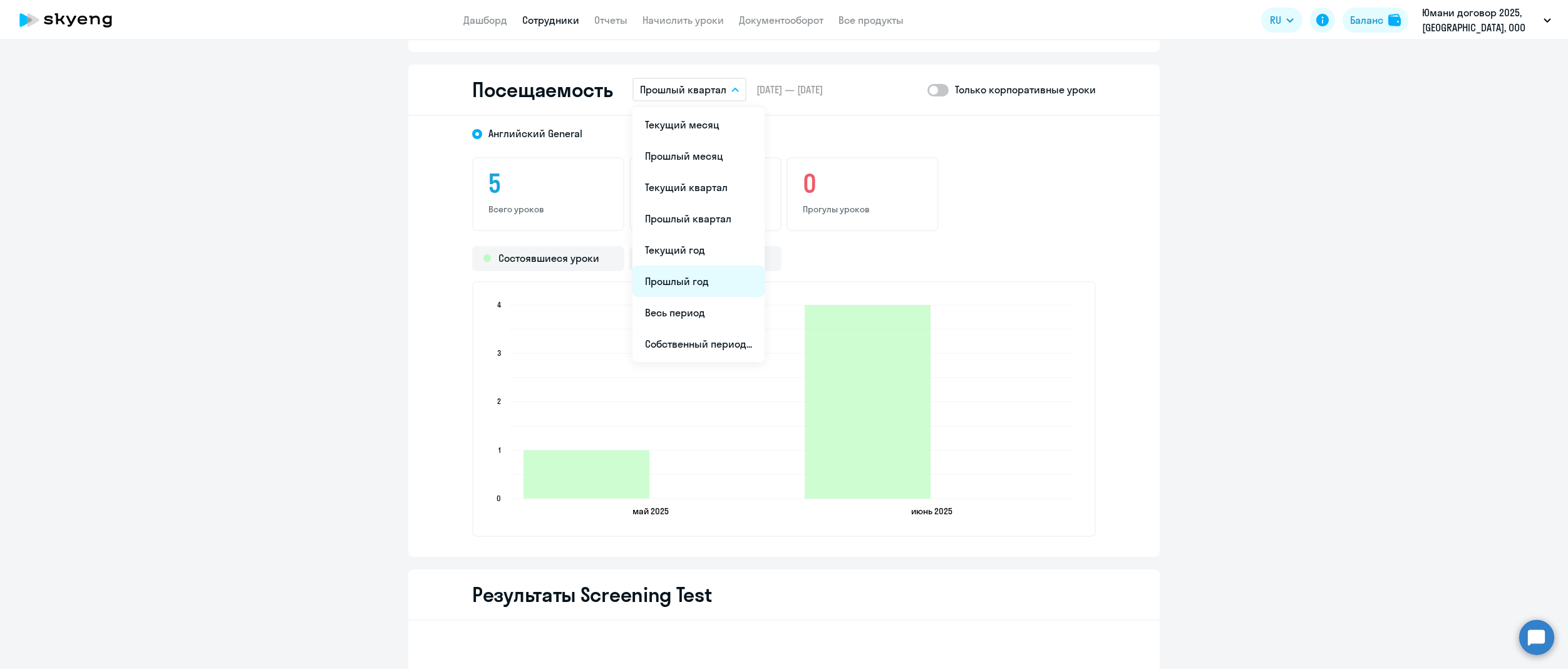
click at [684, 275] on li "Прошлый год" at bounding box center [698, 281] width 132 height 32
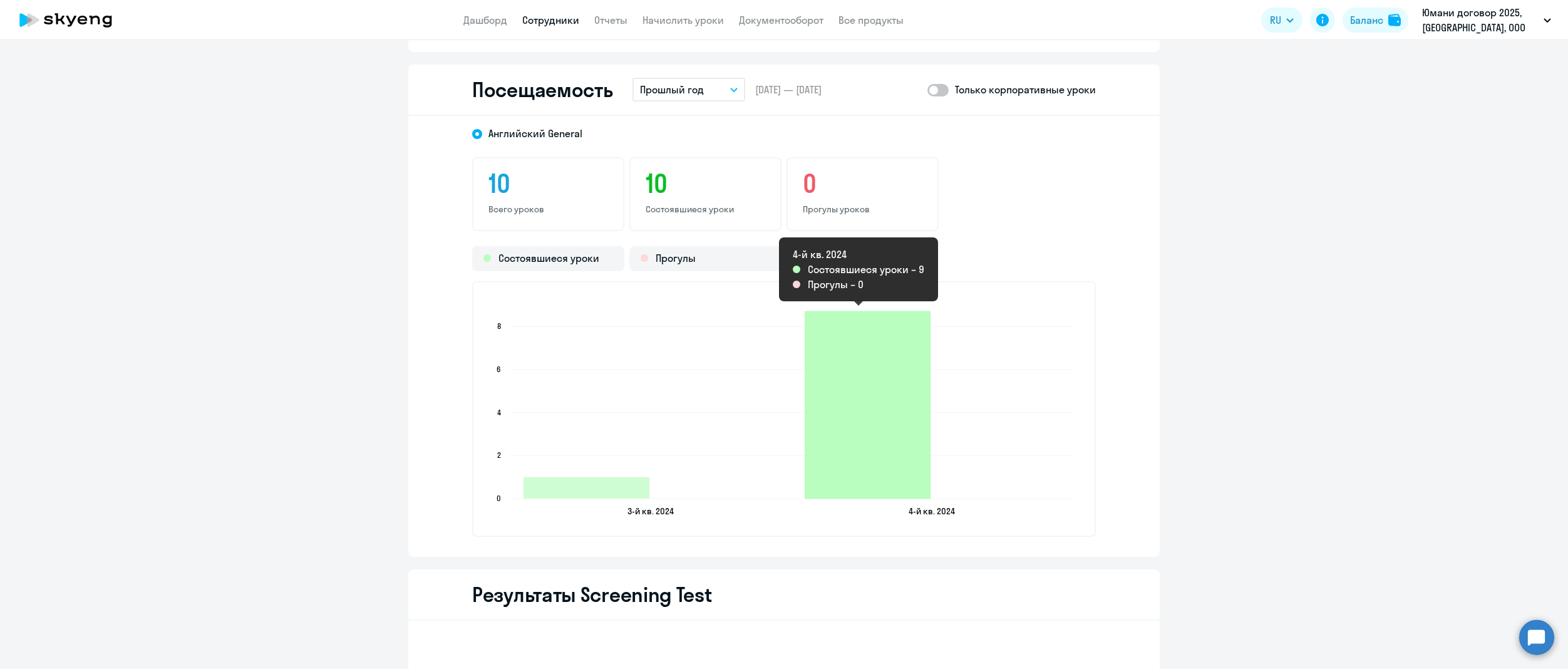
click at [904, 390] on icon "2024-12-24T21:00:00.000Z Состоявшиеся уроки 9" at bounding box center [867, 405] width 126 height 188
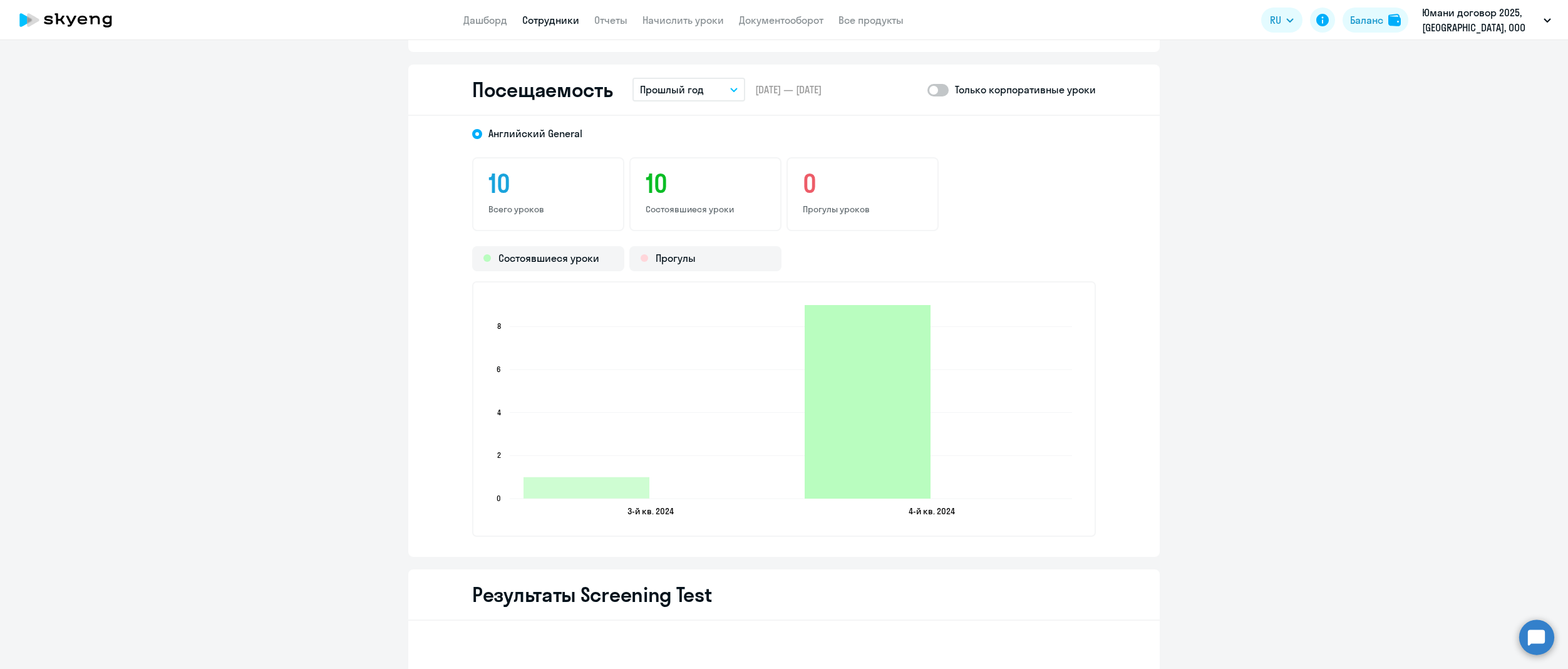
click at [904, 390] on icon "2024-12-24T21:00:00.000Z Состоявшиеся уроки 9" at bounding box center [867, 402] width 126 height 194
click at [881, 376] on icon "2024-12-24T21:00:00.000Z Состоявшиеся уроки 9" at bounding box center [867, 402] width 126 height 194
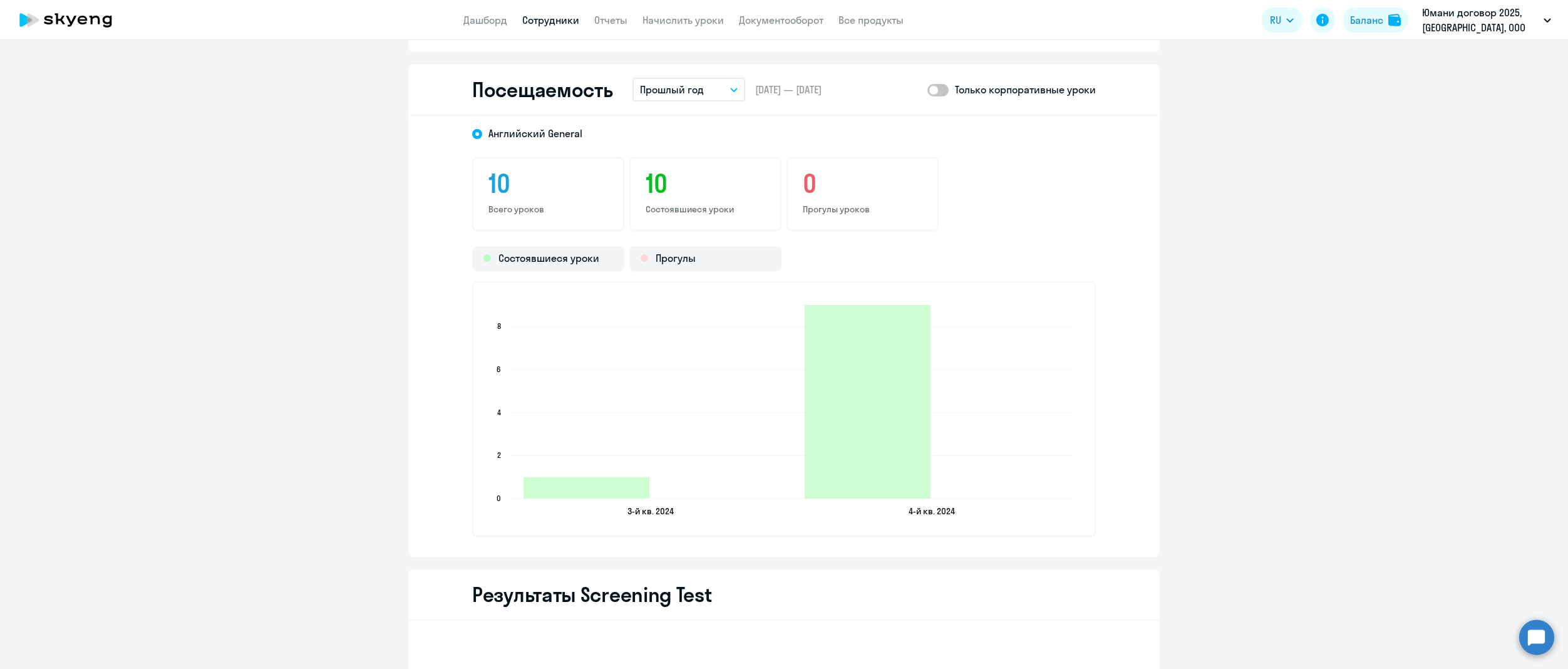
click at [717, 77] on button "Прошлый год" at bounding box center [689, 89] width 113 height 24
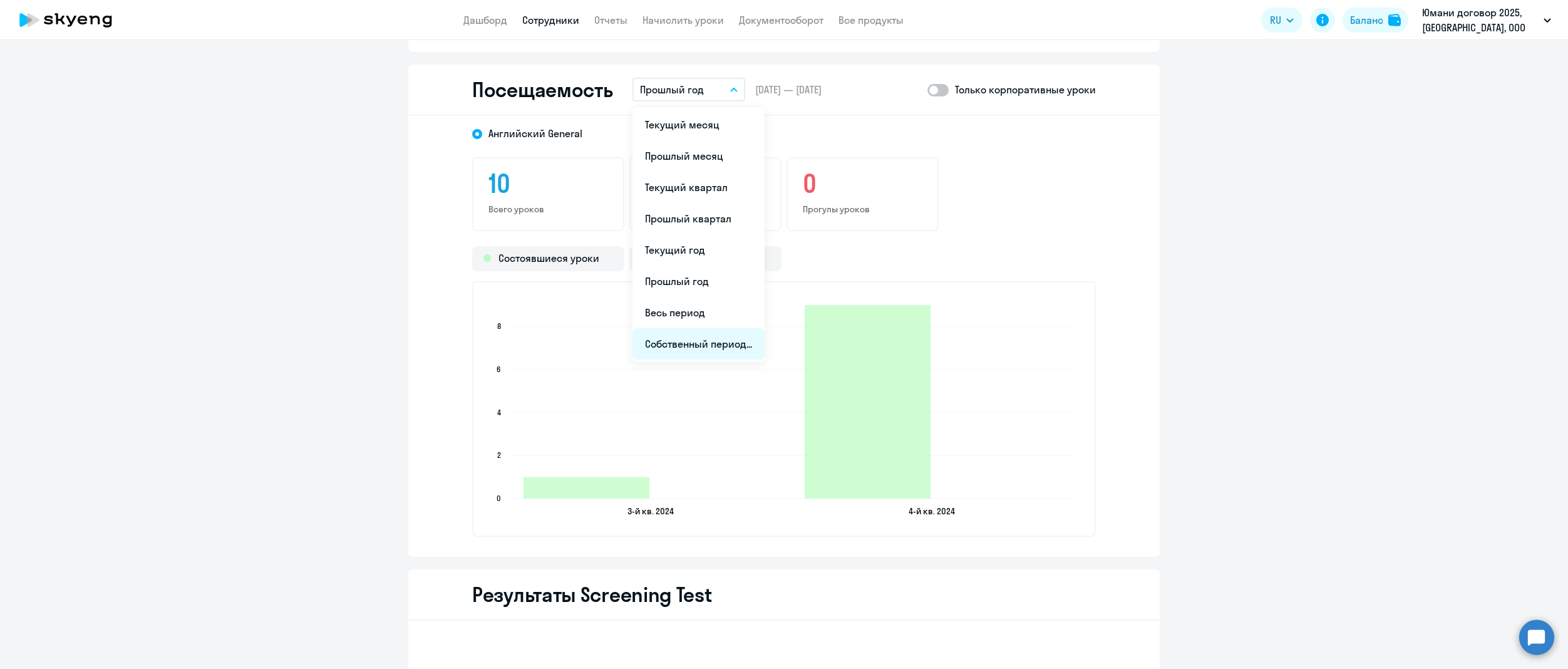
click at [666, 340] on li "Собственный период..." at bounding box center [698, 344] width 132 height 32
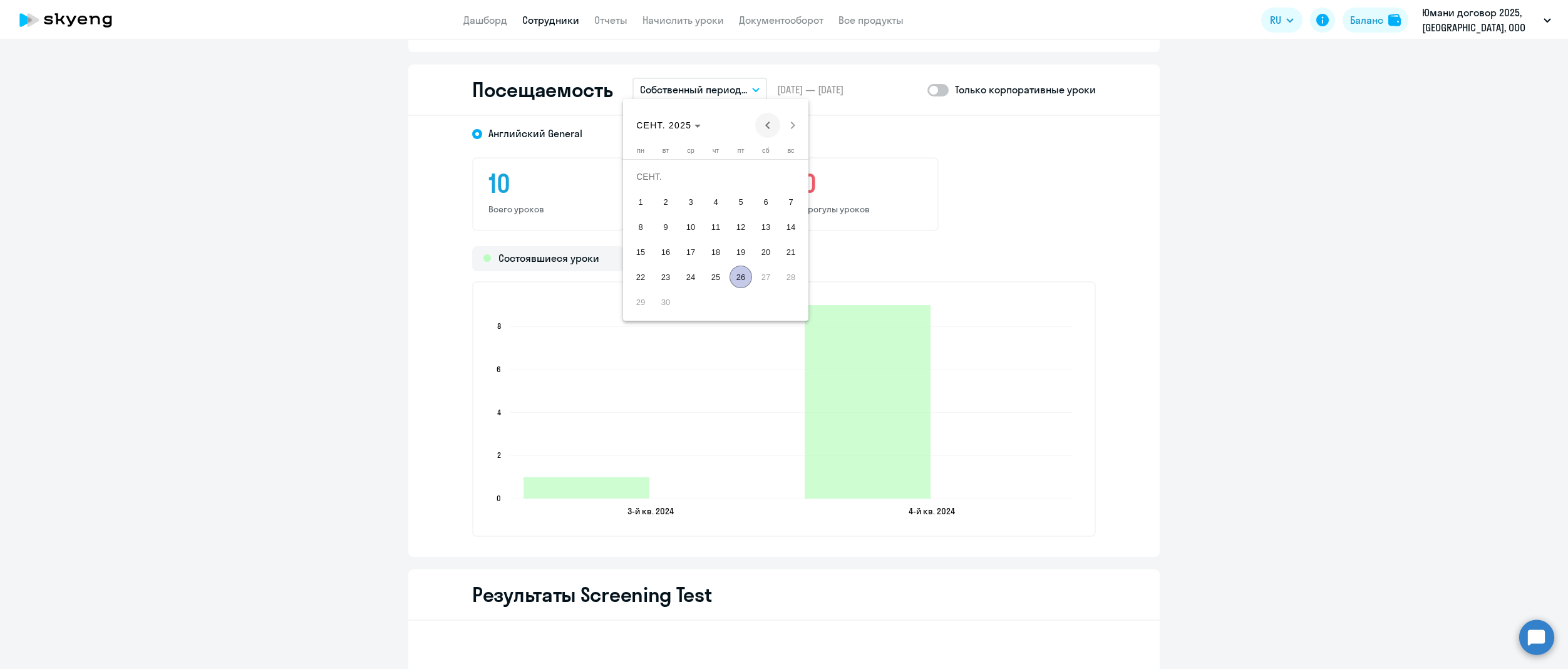
click at [765, 121] on span "Previous month" at bounding box center [767, 125] width 25 height 25
click at [744, 270] on span "25" at bounding box center [740, 277] width 23 height 23
click at [794, 140] on mat-calendar "[DATE] [DATE] [DATE] пн [DATE] вт [DATE] ср [DATE] чт [DATE] пт [DATE] сб [DATE…" at bounding box center [715, 210] width 185 height 222
click at [787, 120] on span "Next month" at bounding box center [792, 125] width 25 height 25
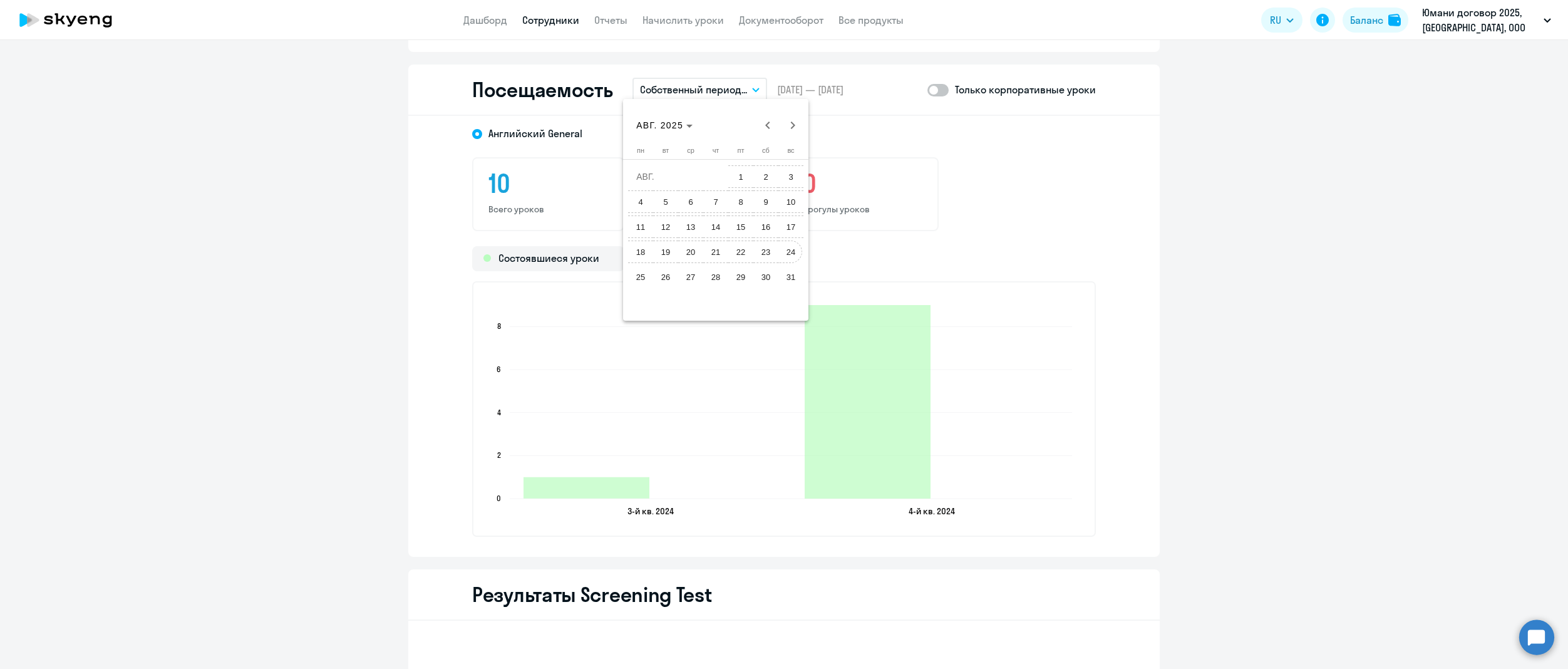
click at [783, 252] on span "24" at bounding box center [790, 252] width 23 height 23
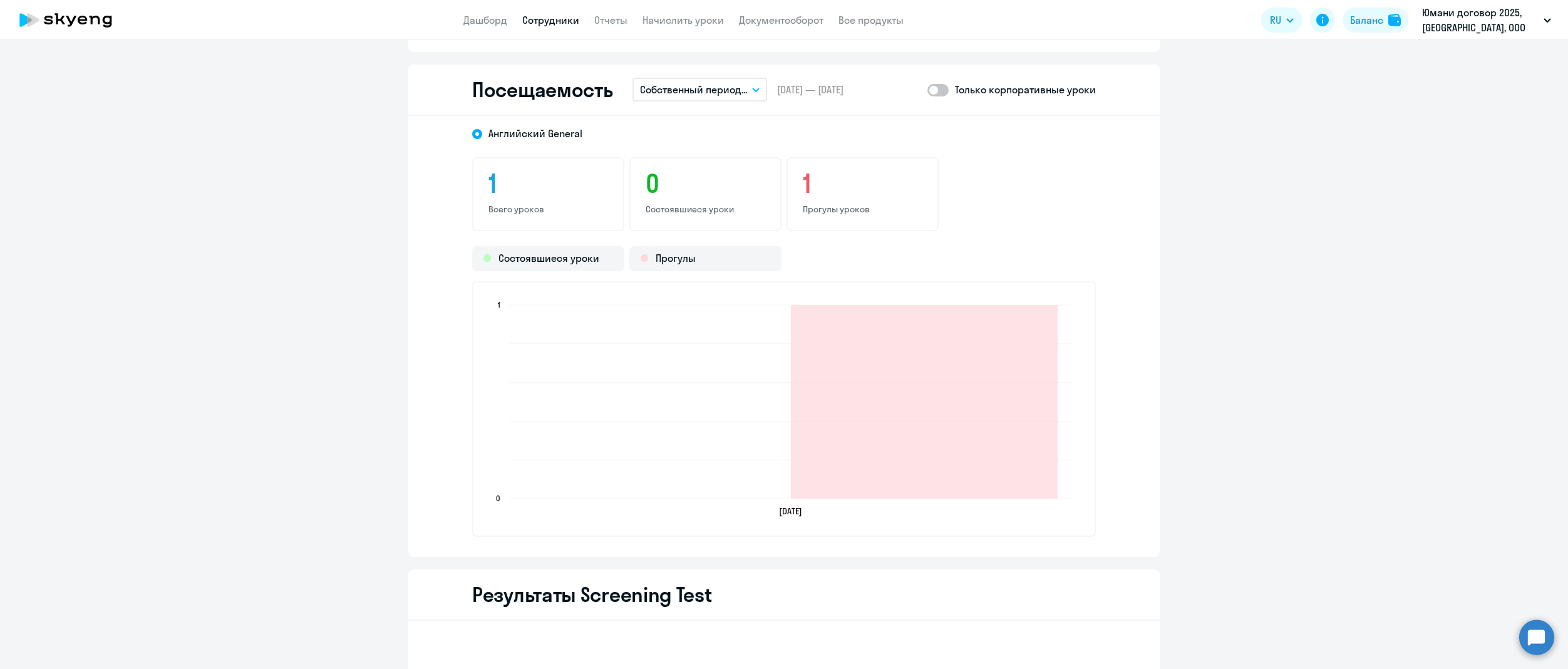
click at [747, 92] on button "Собственный период..." at bounding box center [700, 89] width 135 height 24
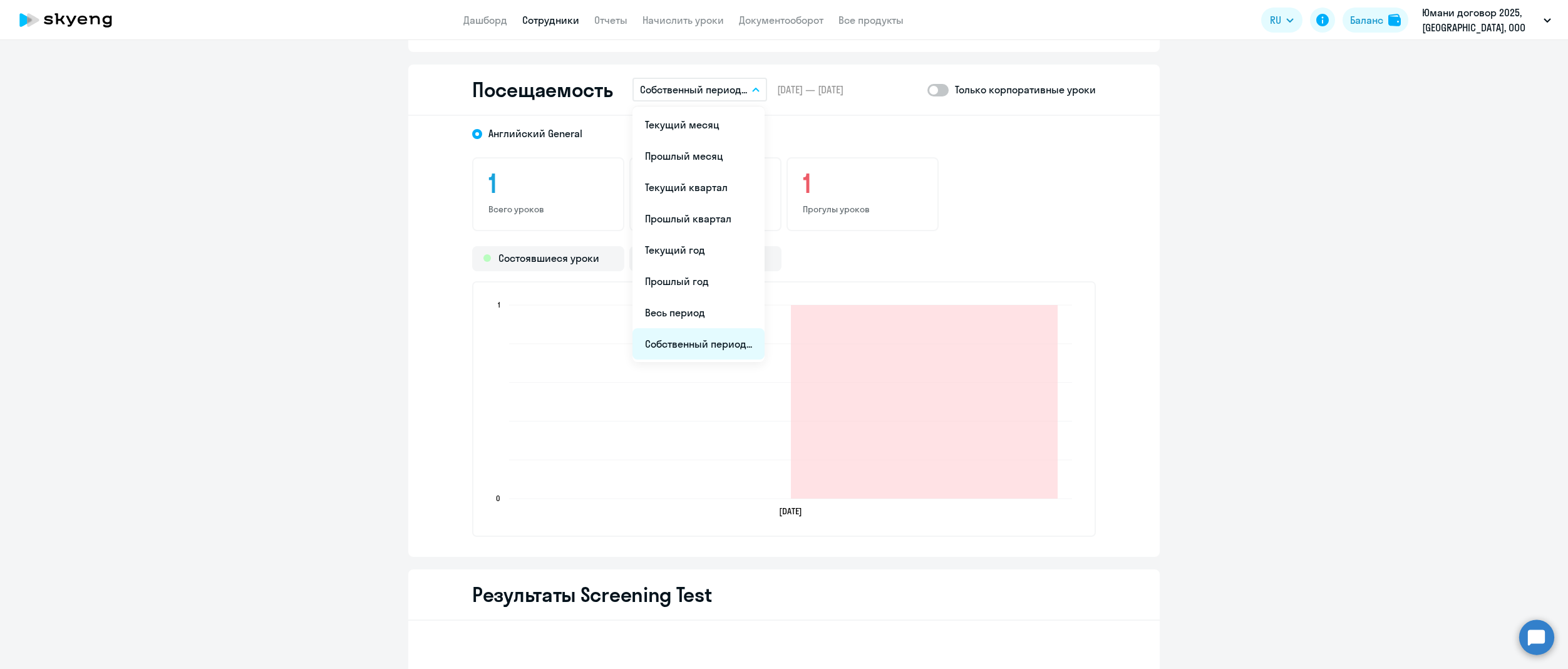
click at [694, 342] on li "Собственный период..." at bounding box center [698, 344] width 132 height 32
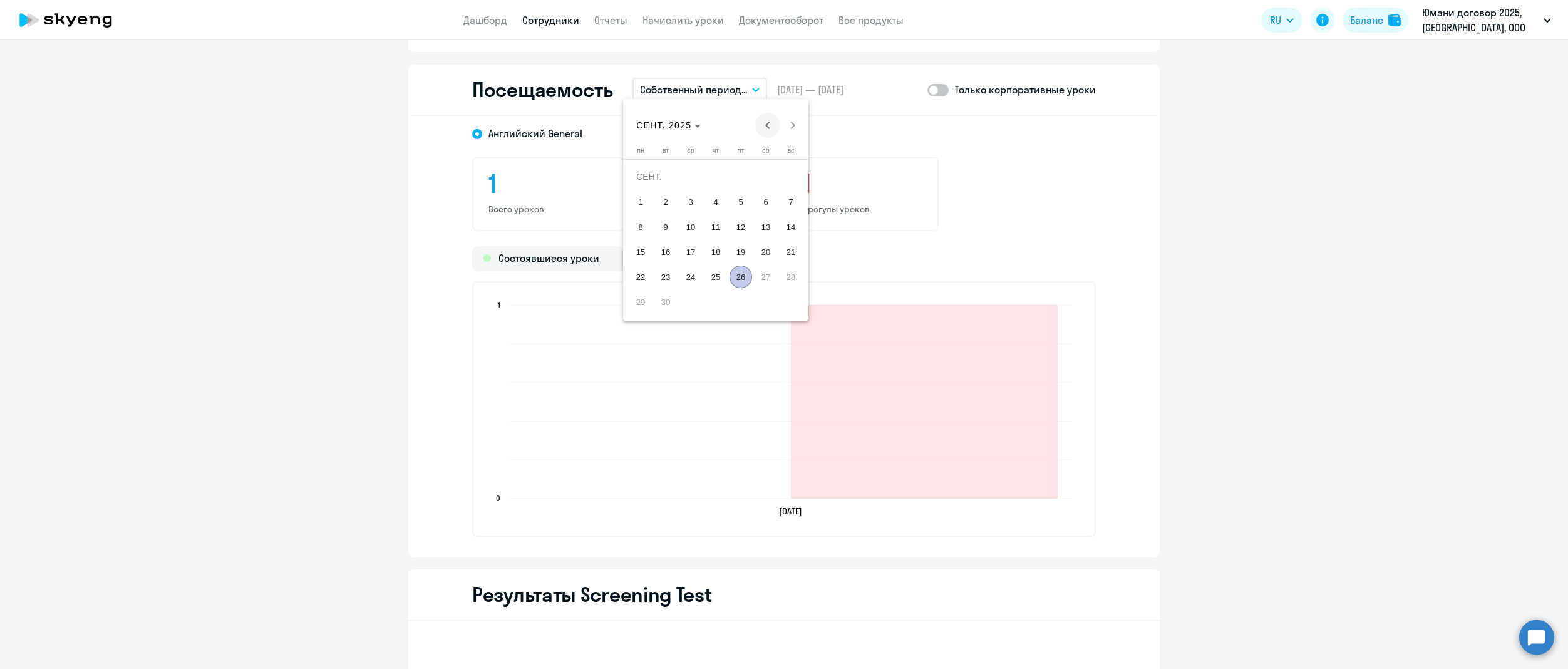
click at [772, 123] on span "Previous month" at bounding box center [767, 125] width 25 height 25
click at [686, 273] on span "25" at bounding box center [691, 277] width 23 height 23
click at [792, 123] on span "Next month" at bounding box center [792, 125] width 25 height 25
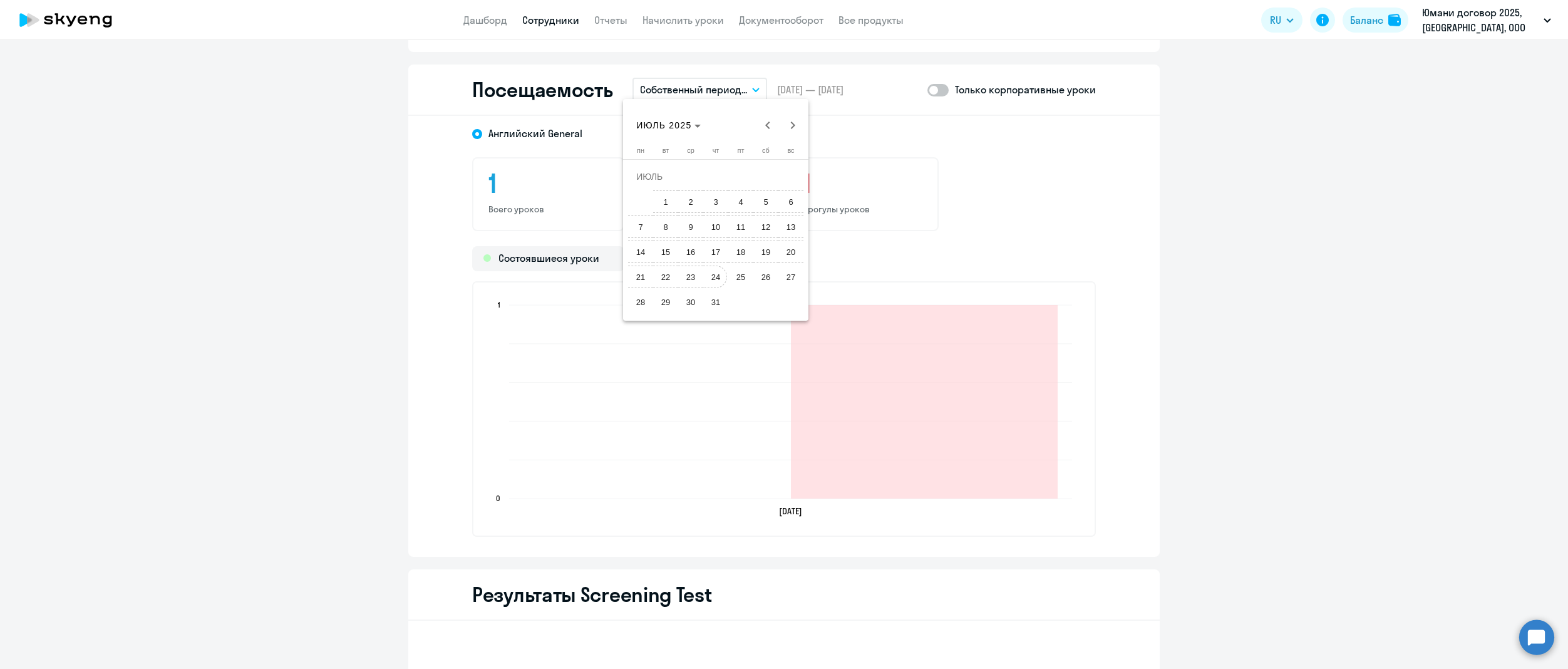
click at [720, 278] on span "24" at bounding box center [716, 277] width 23 height 23
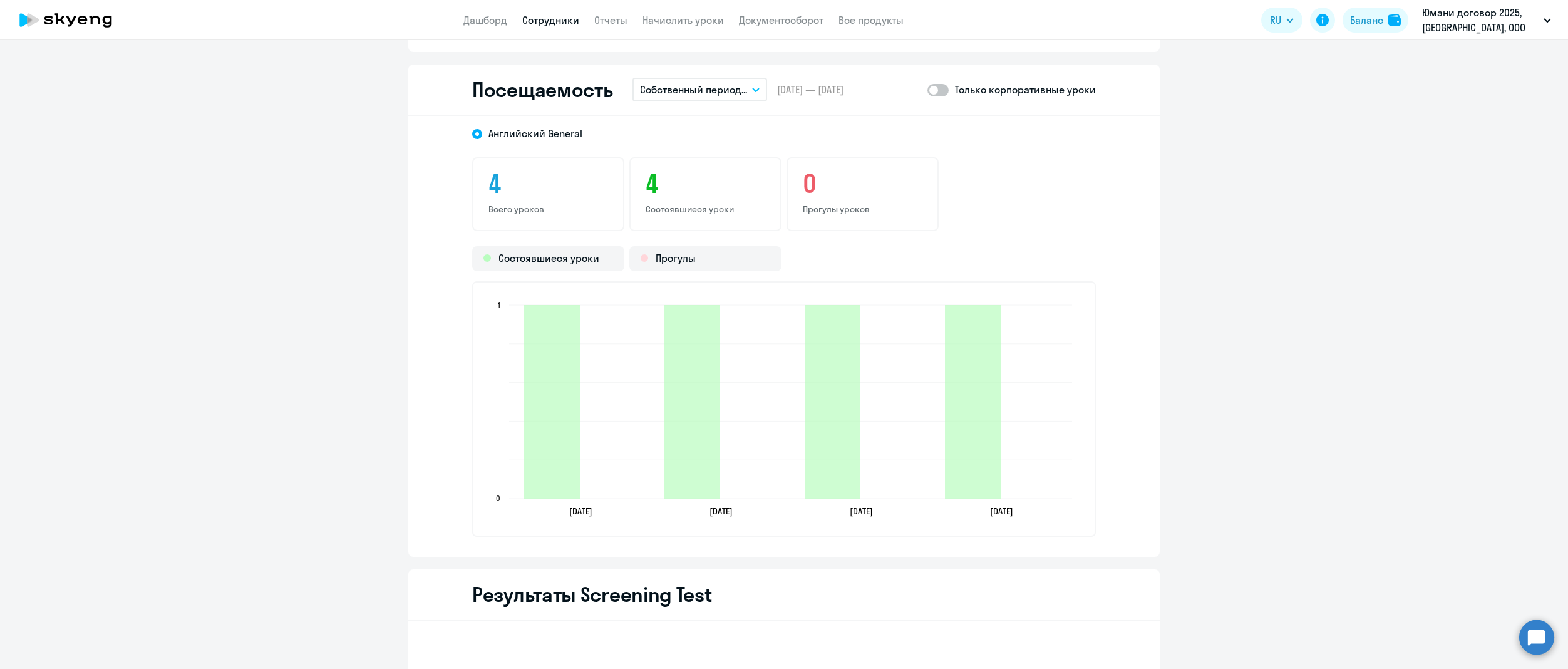
click at [748, 92] on button "Собственный период..." at bounding box center [700, 89] width 135 height 24
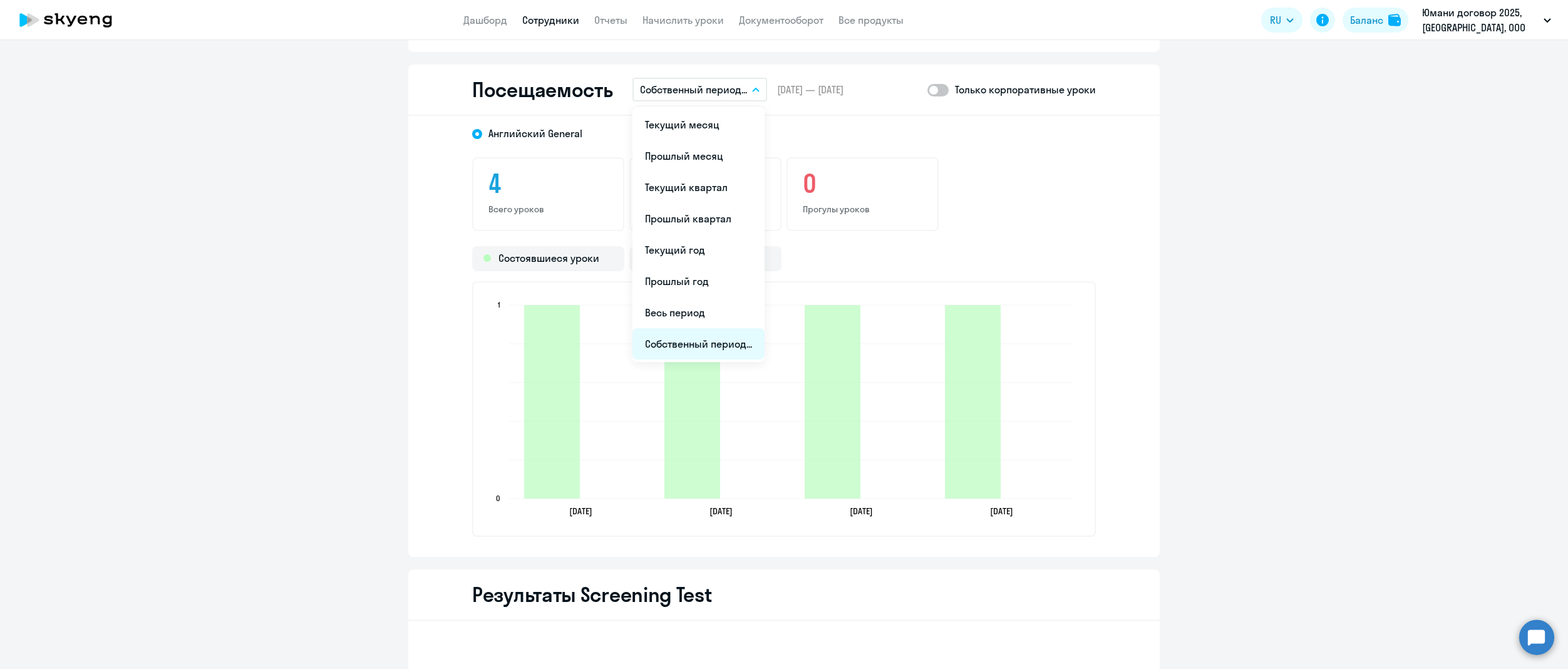
click at [725, 343] on li "Собственный период..." at bounding box center [698, 344] width 132 height 32
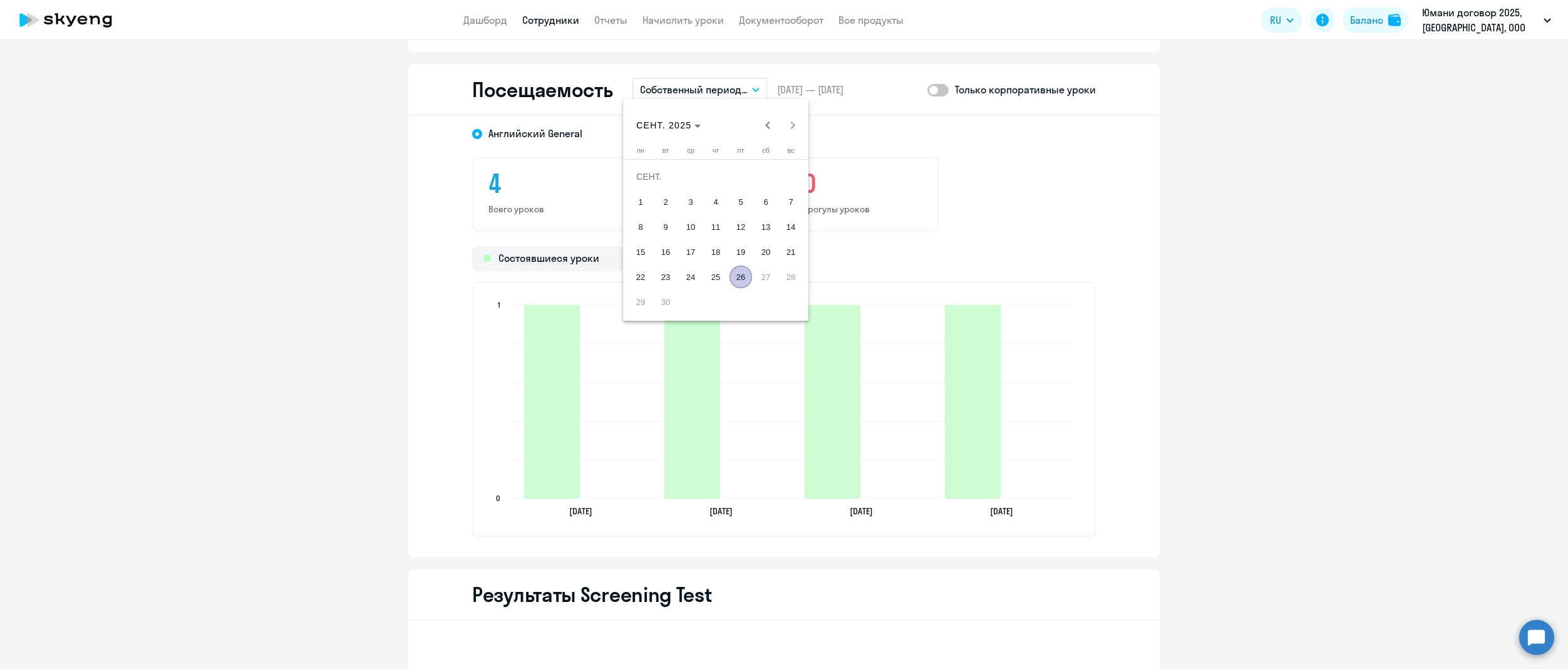
click at [785, 122] on div "[DATE] [DATE]" at bounding box center [716, 125] width 179 height 25
click at [794, 113] on div "[DATE] [DATE]" at bounding box center [716, 125] width 179 height 25
click at [765, 127] on span "Previous month" at bounding box center [767, 125] width 25 height 25
click at [642, 275] on span "25" at bounding box center [640, 277] width 23 height 23
click at [794, 129] on span "Next month" at bounding box center [792, 125] width 25 height 25
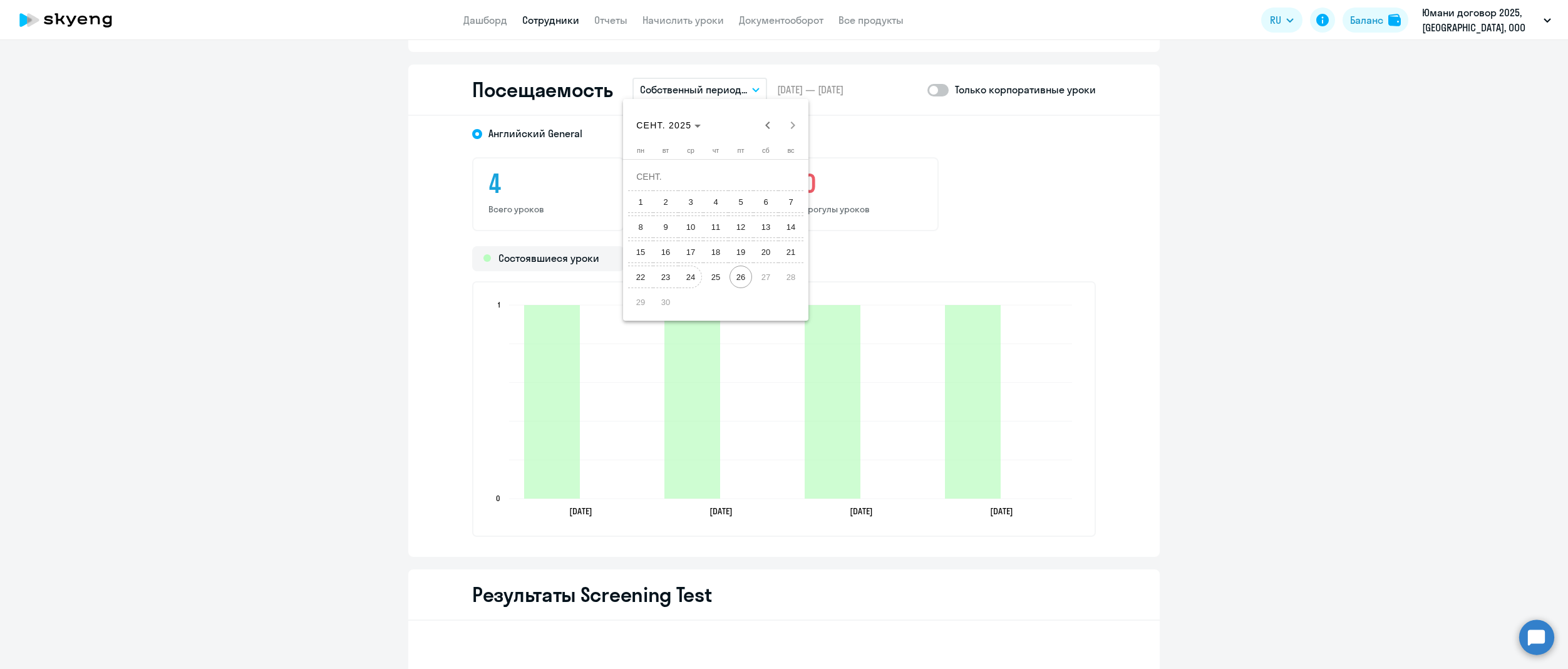
click at [699, 277] on span "24" at bounding box center [691, 277] width 23 height 23
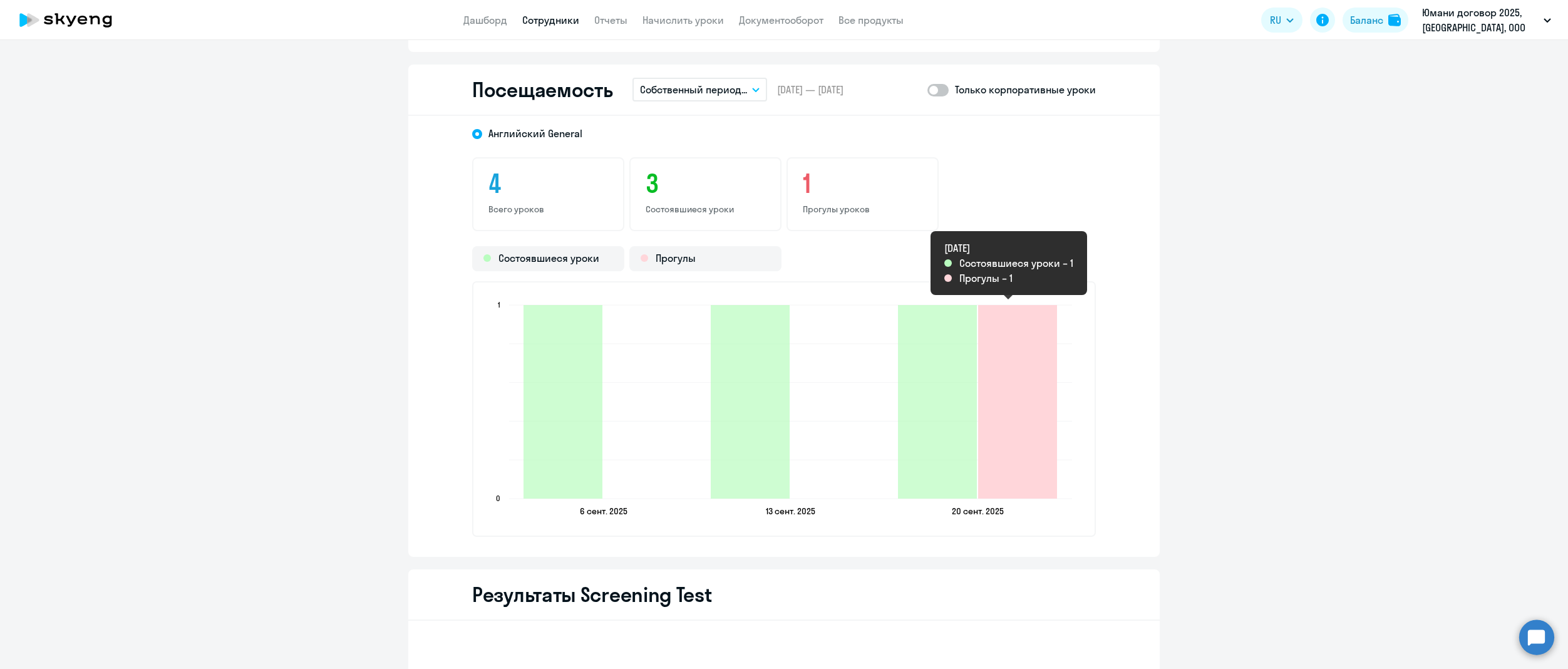
click at [995, 359] on icon "2025-09-19T21:00:00.000Z Прогулы 1" at bounding box center [1017, 402] width 79 height 194
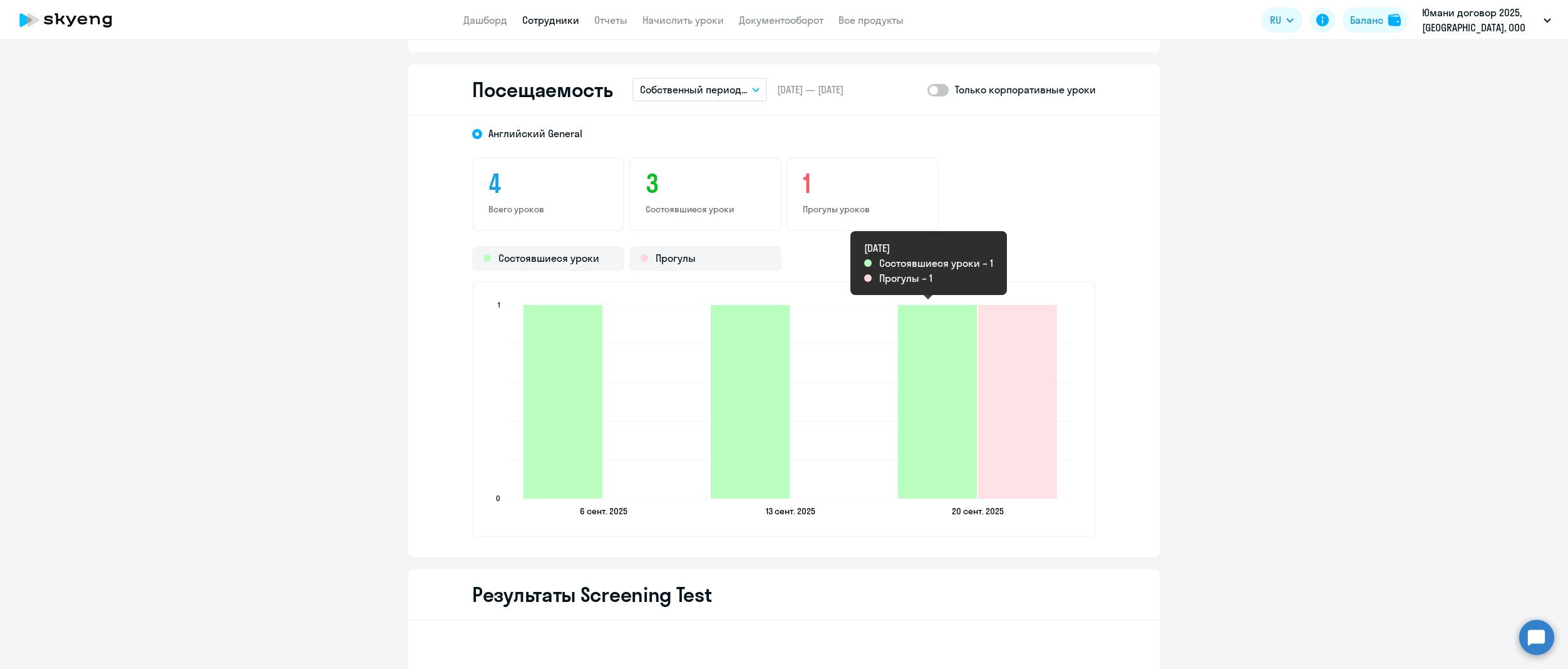
click at [956, 395] on icon "2025-09-19T21:00:00.000Z Состоявшиеся уроки 1" at bounding box center [937, 402] width 79 height 194
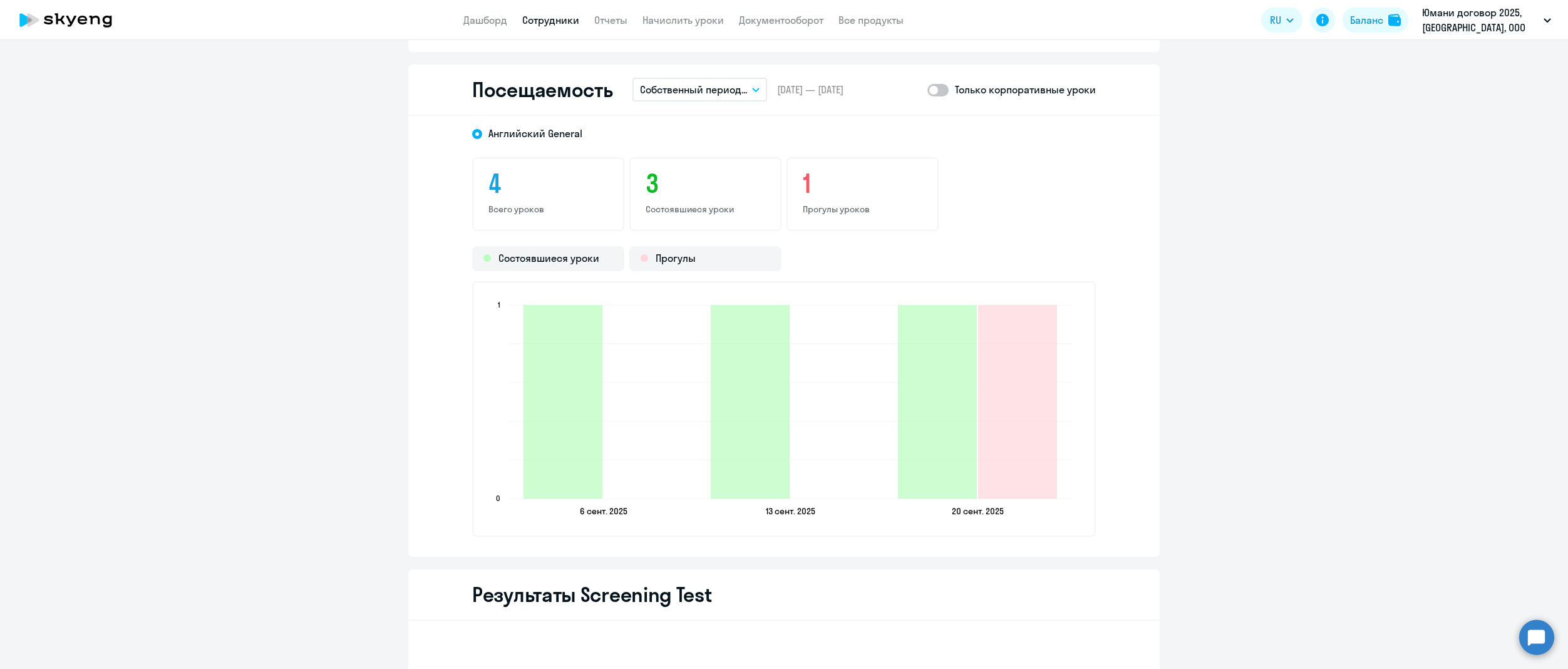
click at [1063, 415] on icon "[DATE] [DATE] [DATE] [DATE] [DATE] [DATE] 0 0 1 1" at bounding box center [784, 409] width 595 height 221
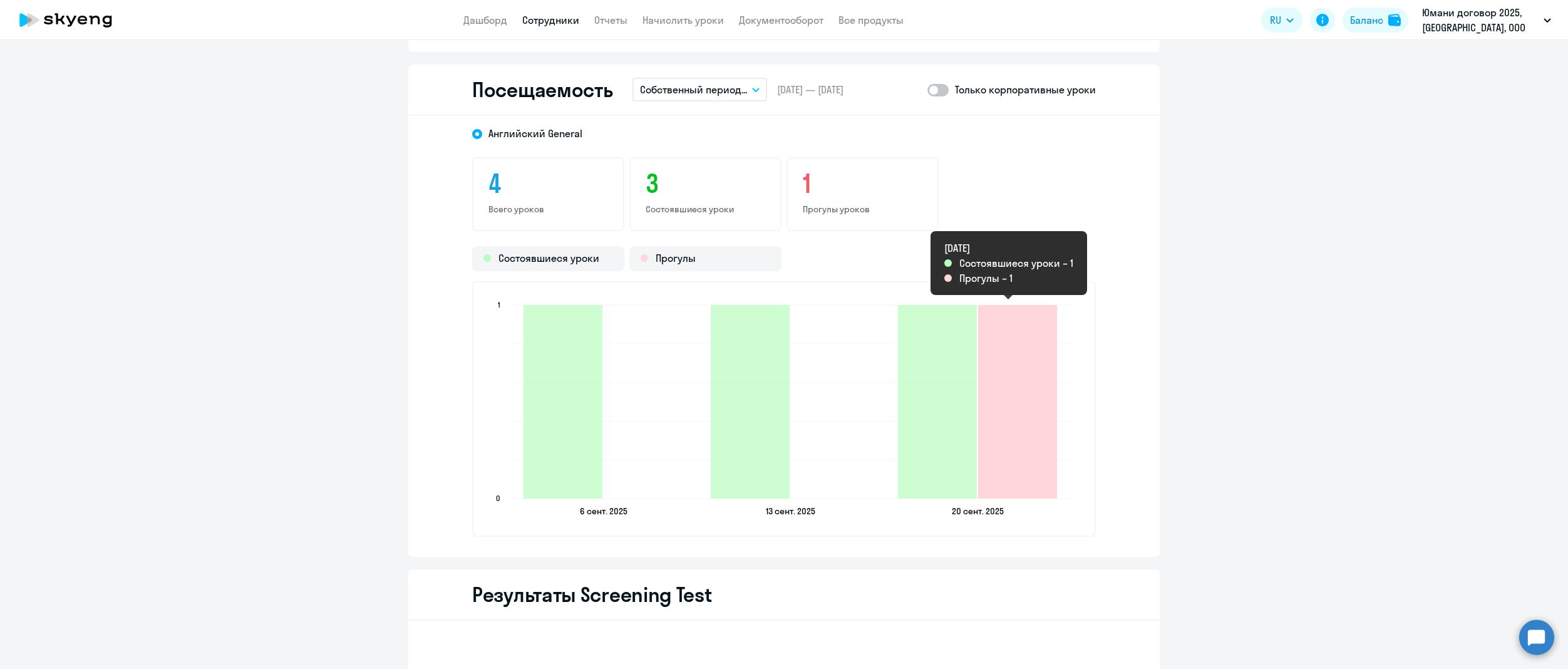
click at [992, 425] on icon "2025-09-19T21:00:00.000Z Прогулы 1" at bounding box center [1017, 402] width 79 height 194
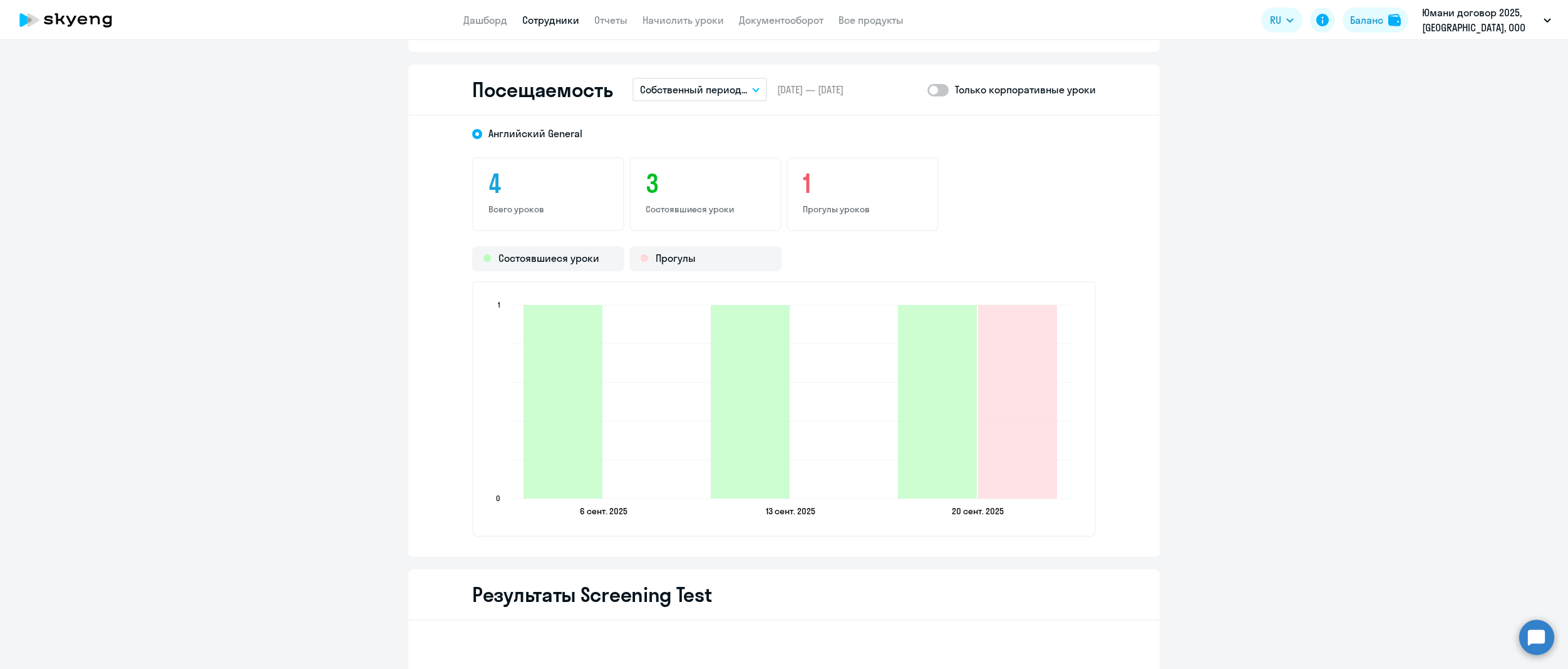
click at [930, 90] on span at bounding box center [937, 90] width 21 height 12
click at [927, 90] on input "checkbox" at bounding box center [926, 90] width 1 height 1
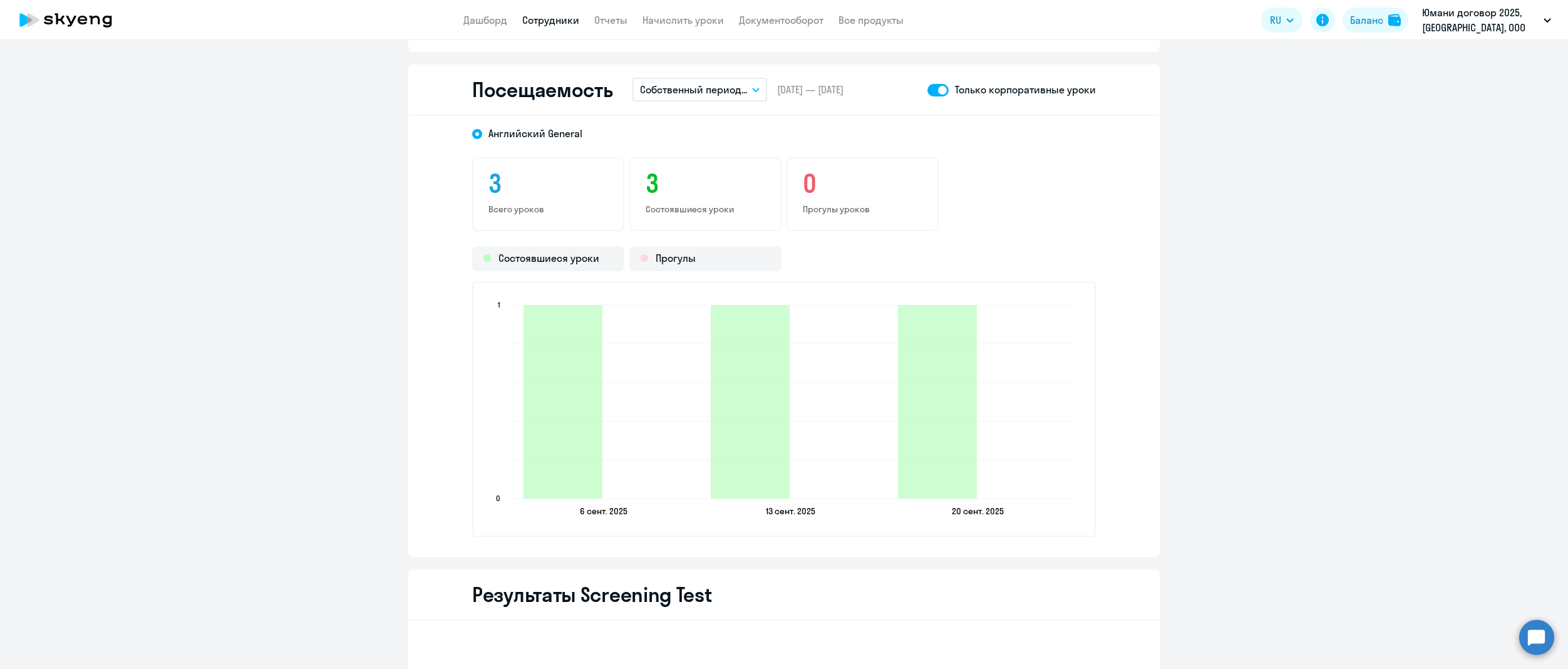
click at [930, 90] on span at bounding box center [937, 90] width 21 height 12
click at [927, 90] on input "checkbox" at bounding box center [926, 90] width 1 height 1
checkbox input "false"
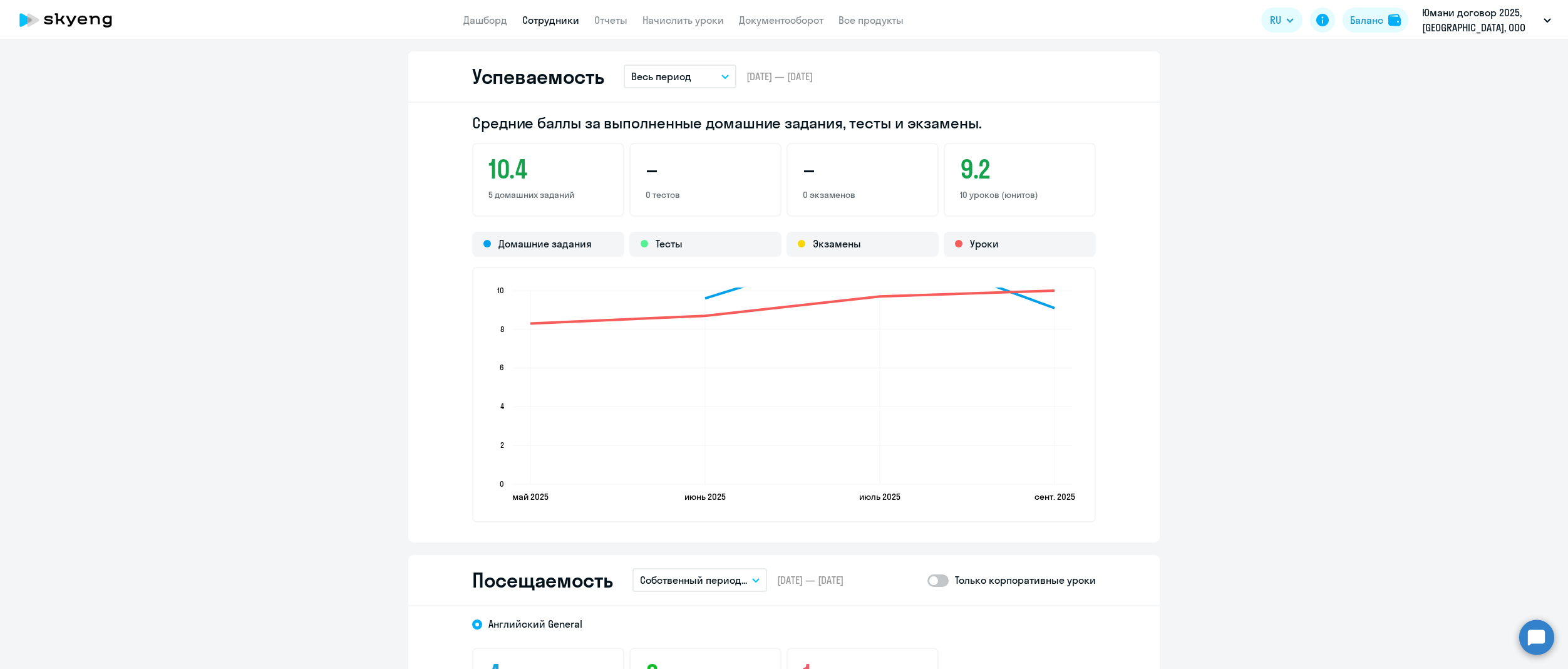
scroll to position [1158, 0]
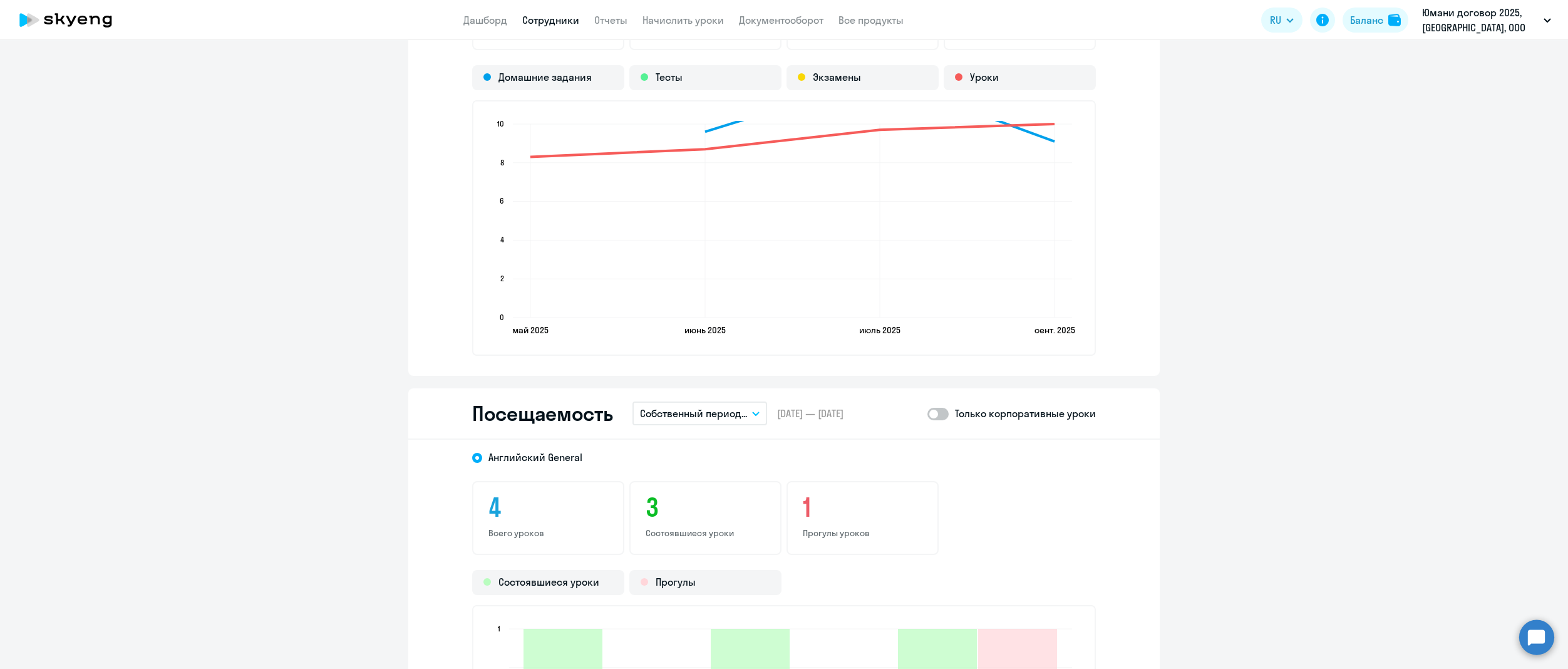
click at [787, 410] on span "[DATE] — [DATE]" at bounding box center [810, 413] width 66 height 14
click at [754, 410] on button "Собственный период..." at bounding box center [700, 414] width 135 height 24
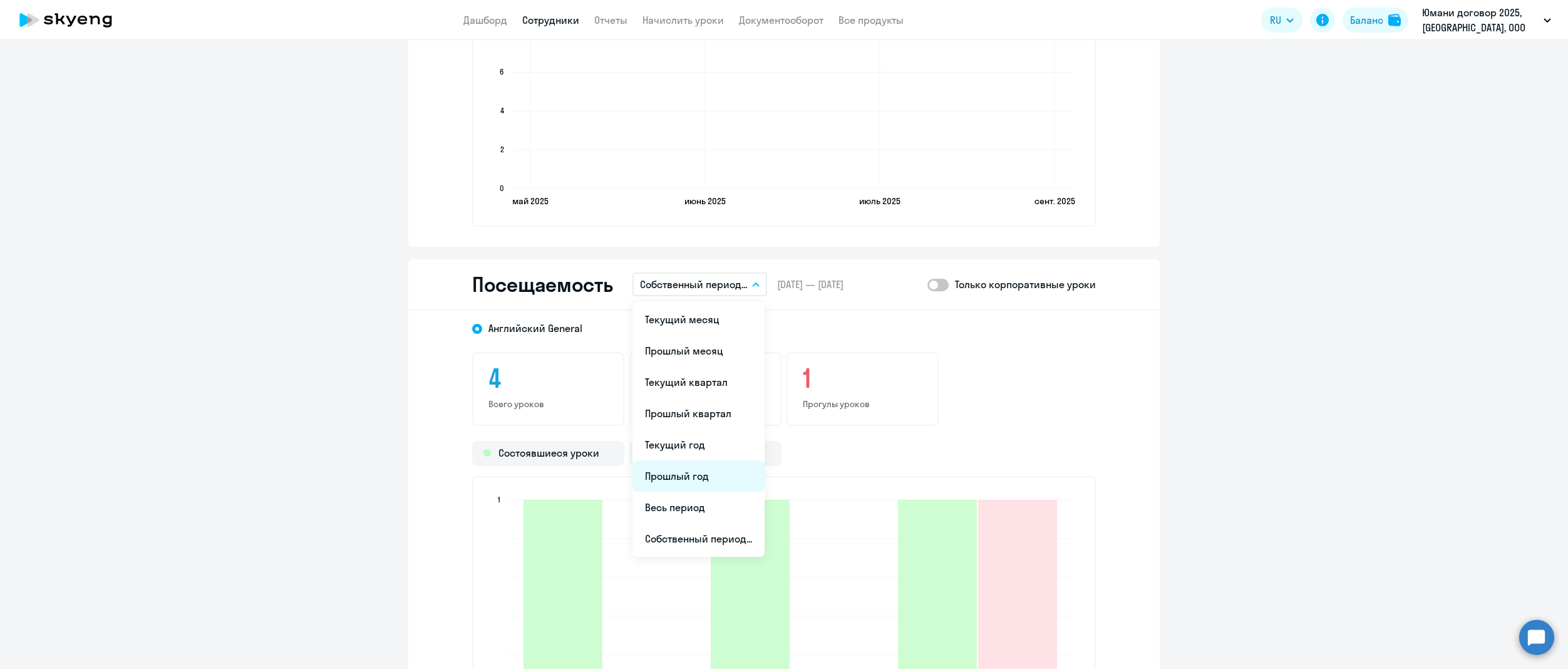
scroll to position [1408, 0]
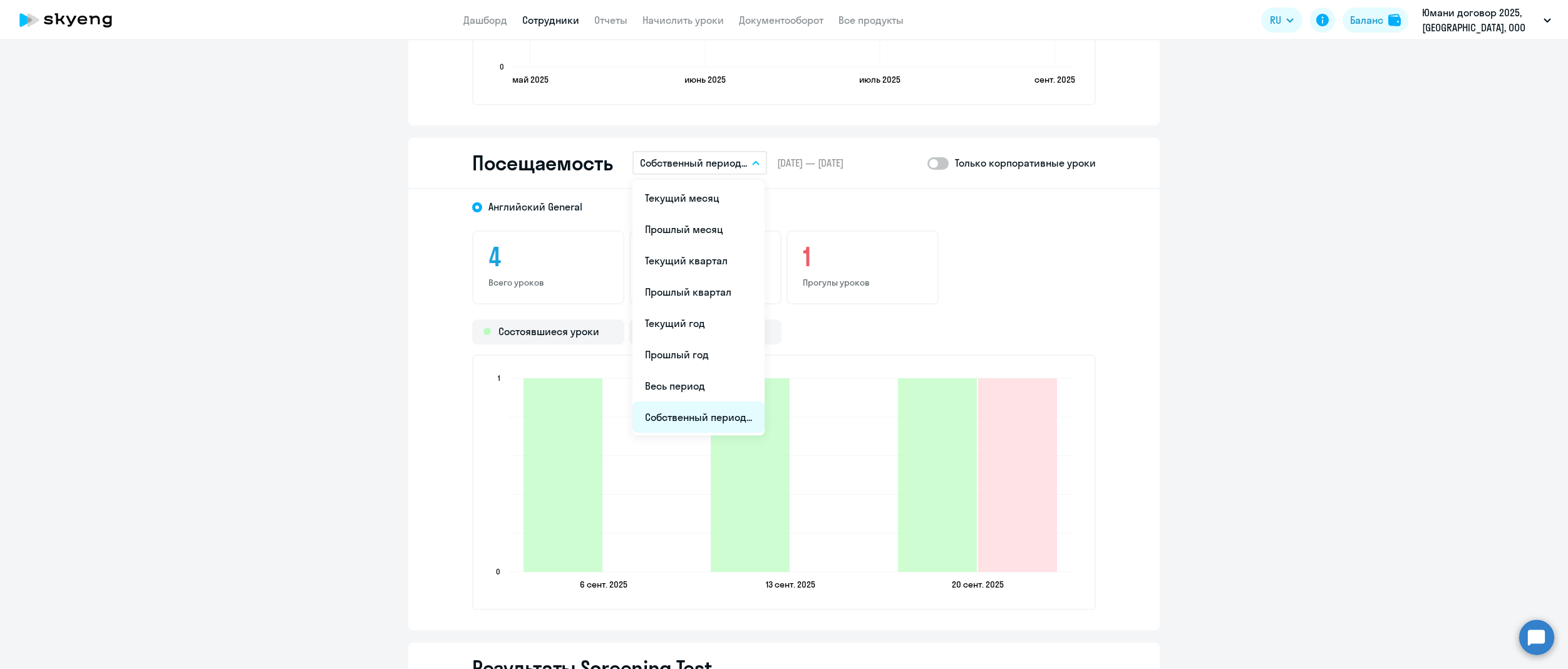
click at [709, 410] on li "Собственный период..." at bounding box center [698, 417] width 132 height 32
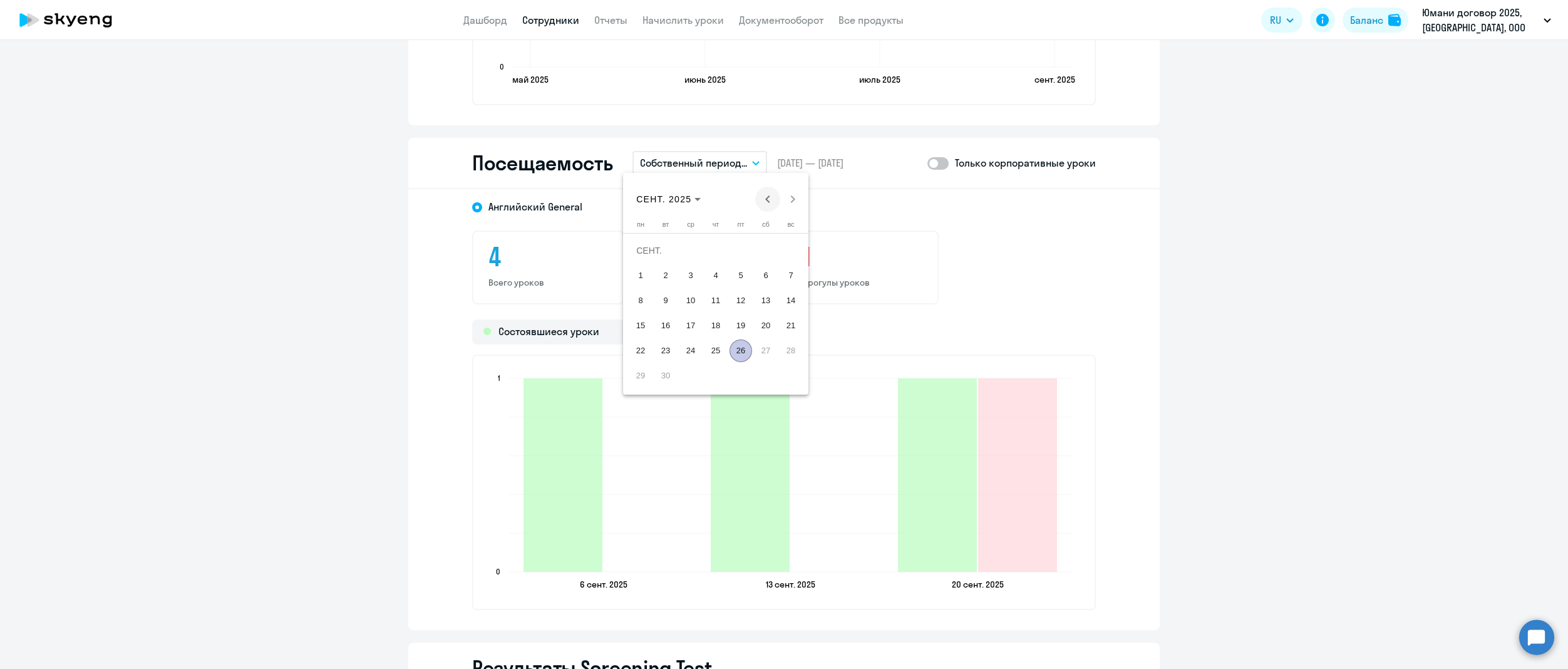
click at [763, 195] on span "Previous month" at bounding box center [767, 199] width 25 height 25
click at [741, 355] on span "25" at bounding box center [740, 350] width 23 height 23
click at [798, 201] on span "Next month" at bounding box center [792, 199] width 25 height 25
click at [798, 330] on span "24" at bounding box center [790, 326] width 23 height 23
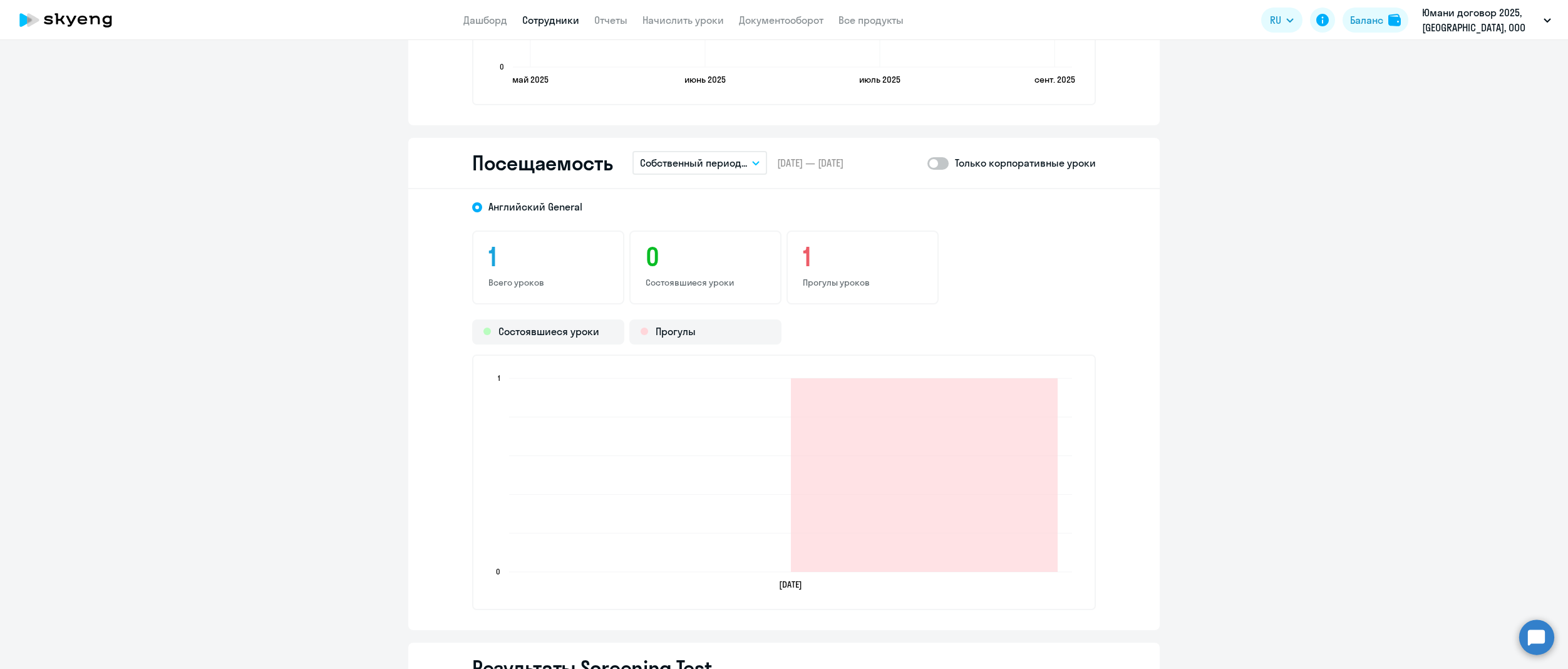
click at [752, 163] on icon "button" at bounding box center [756, 163] width 8 height 5
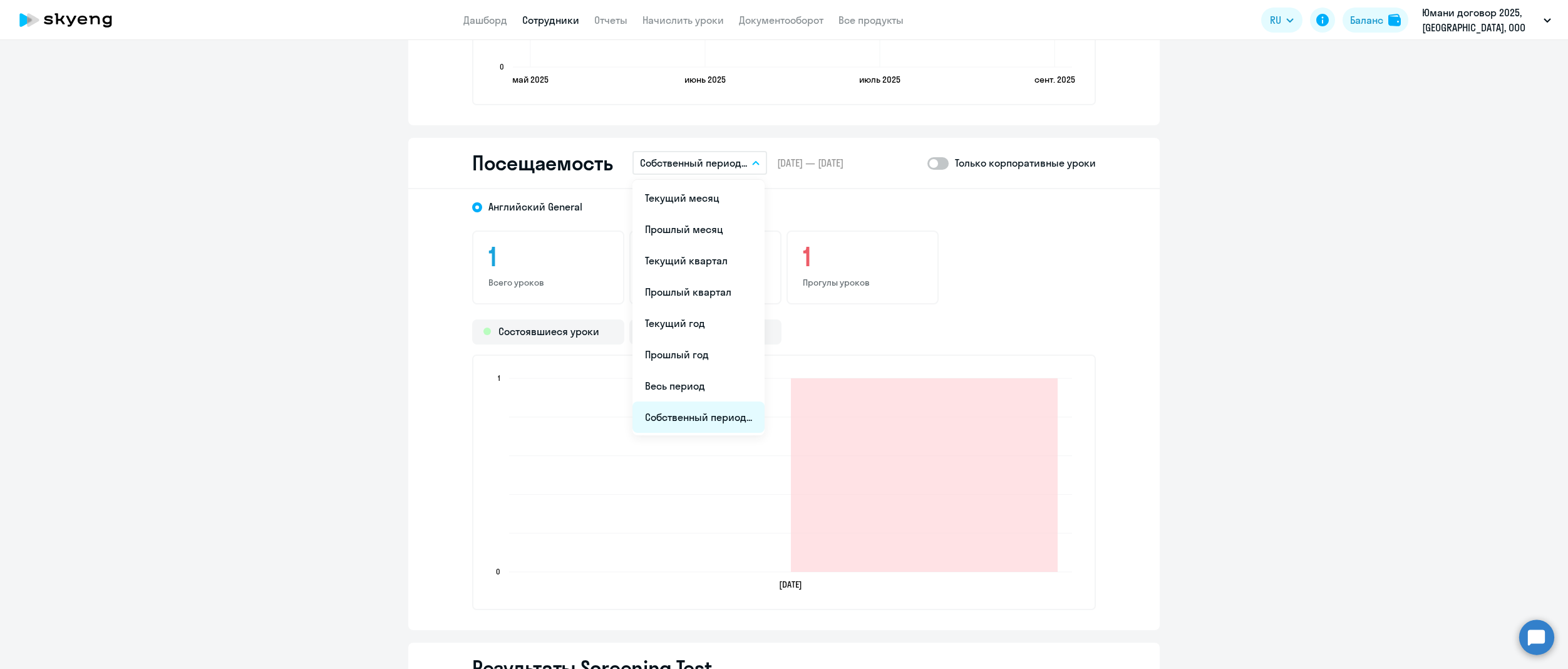
click at [657, 411] on li "Собственный период..." at bounding box center [698, 417] width 132 height 32
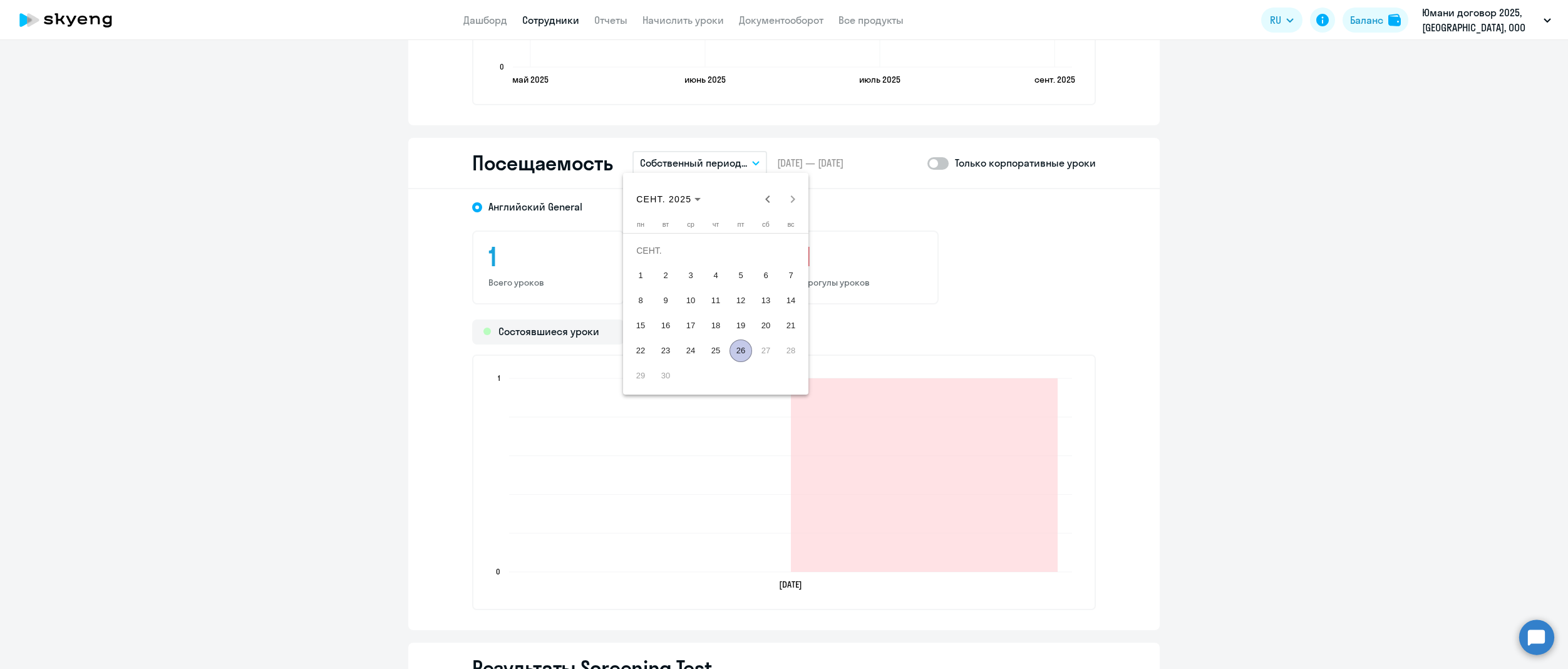
click at [792, 188] on div "[DATE] [DATE]" at bounding box center [716, 199] width 179 height 25
click at [792, 202] on div "[DATE] [DATE]" at bounding box center [716, 199] width 179 height 25
click at [794, 194] on div "[DATE] [DATE]" at bounding box center [716, 199] width 179 height 25
